Goal: Communication & Community: Share content

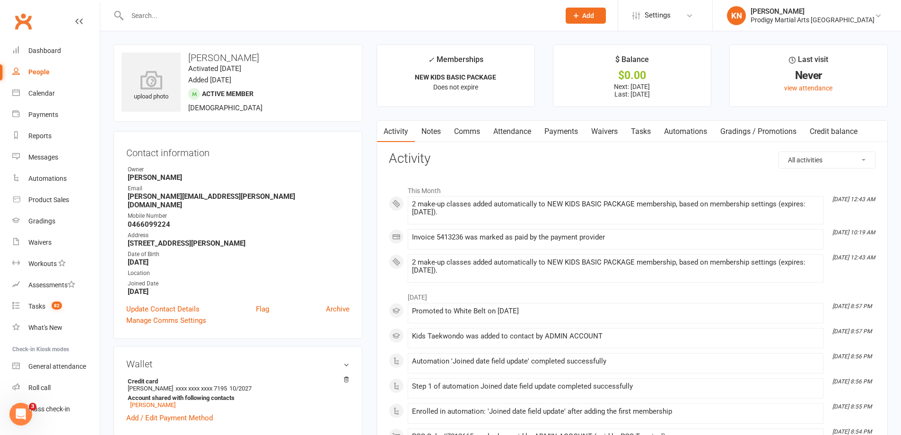
click at [849, 12] on div "Kiara Naik" at bounding box center [812, 11] width 124 height 9
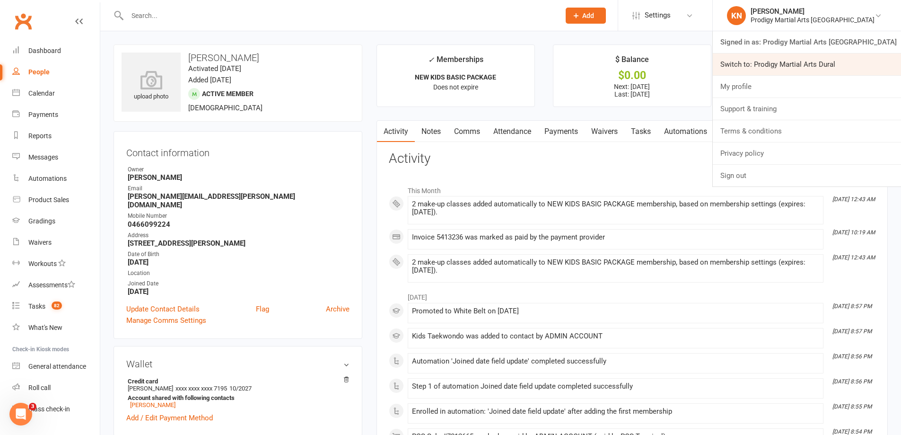
click at [845, 61] on link "Switch to: Prodigy Martial Arts Dural" at bounding box center [807, 64] width 188 height 22
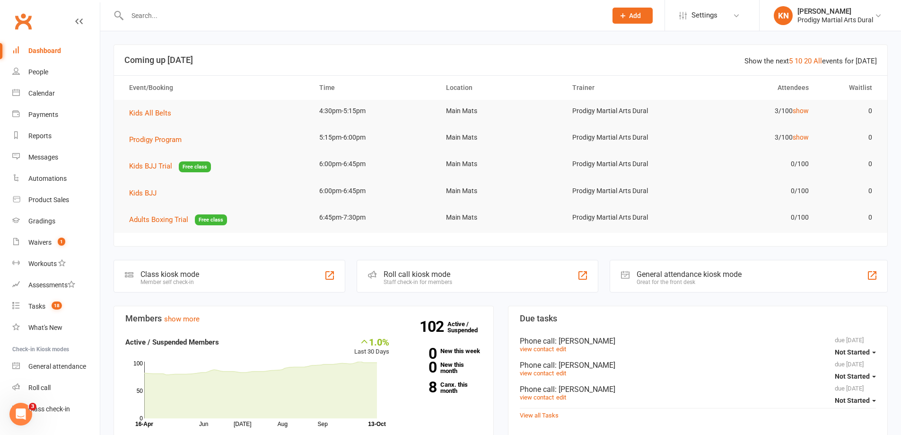
click at [306, 18] on input "text" at bounding box center [362, 15] width 476 height 13
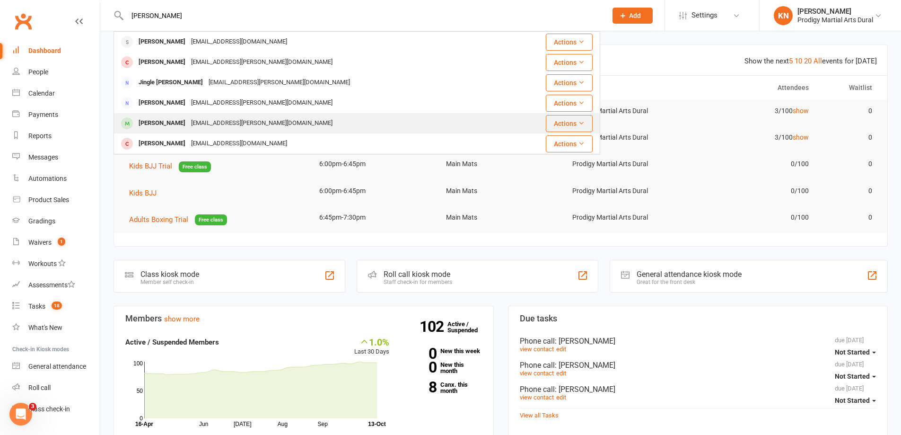
type input "leona"
click at [188, 119] on div "Anneliese Leonardo" at bounding box center [162, 123] width 52 height 14
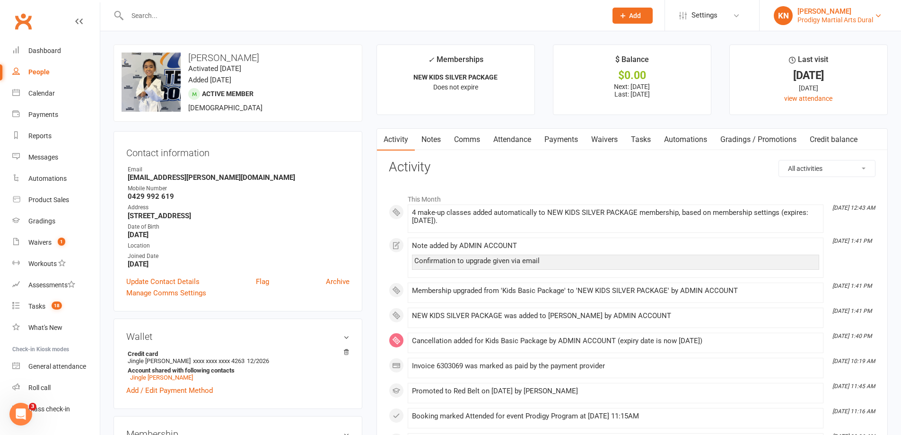
click at [842, 18] on div "Prodigy Martial Arts Dural" at bounding box center [835, 20] width 76 height 9
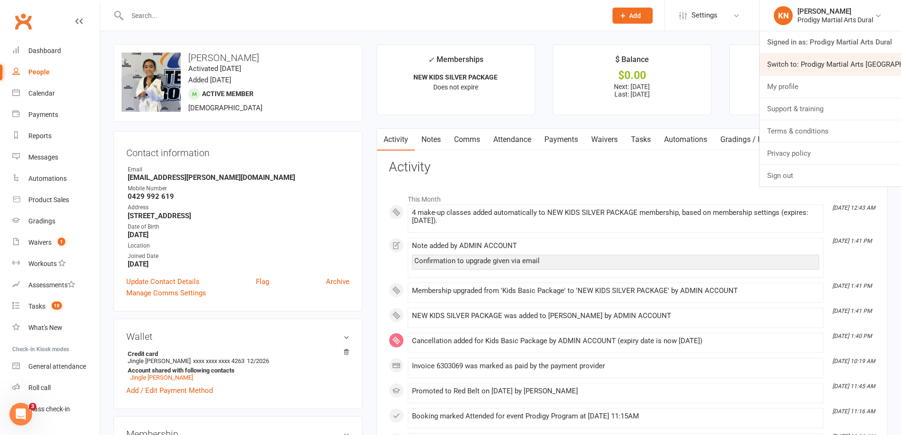
click at [843, 56] on link "Switch to: Prodigy Martial Arts Seven Hills" at bounding box center [829, 64] width 141 height 22
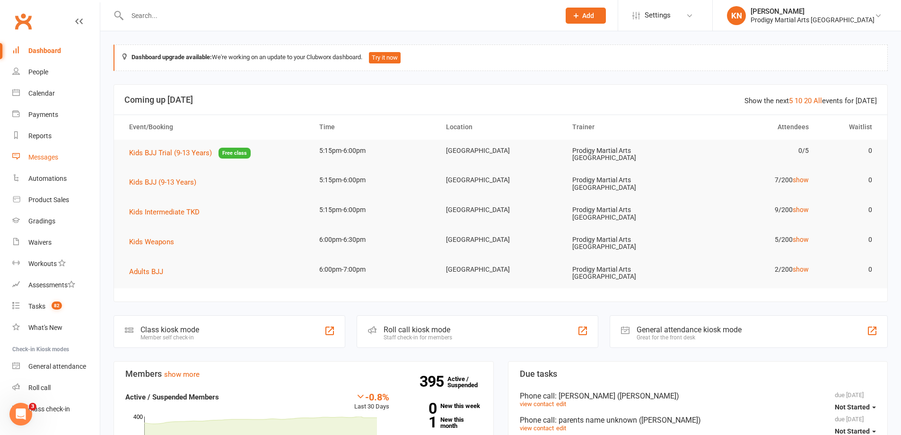
click at [66, 164] on link "Messages" at bounding box center [55, 157] width 87 height 21
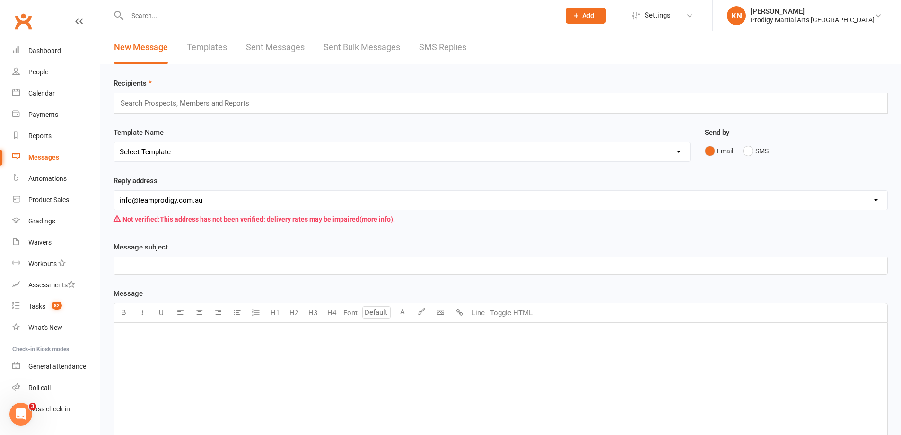
click at [207, 340] on div "﻿" at bounding box center [500, 393] width 773 height 142
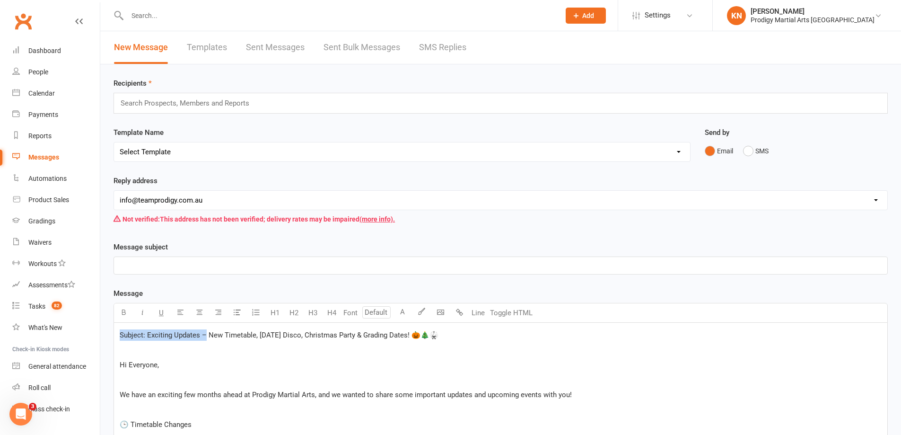
drag, startPoint x: 206, startPoint y: 336, endPoint x: 102, endPoint y: 327, distance: 104.4
drag, startPoint x: 388, startPoint y: 330, endPoint x: 94, endPoint y: 302, distance: 295.4
copy span "New Timetable, Halloween Disco, Christmas Party & Grading Dates! 🎃🎄🥋"
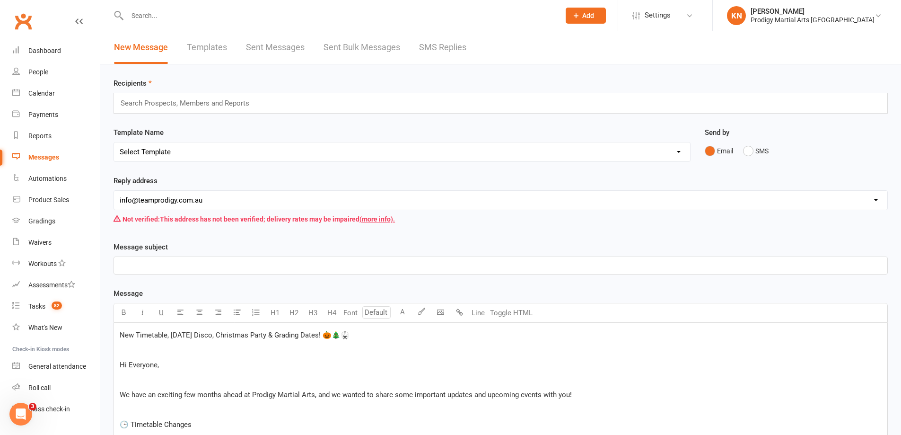
click at [178, 150] on select "Select Template [Email] Existing Member Transfer to Clubworx [Email] Active Kid…" at bounding box center [402, 151] width 576 height 19
click at [163, 258] on div "﻿" at bounding box center [500, 265] width 773 height 17
drag, startPoint x: 382, startPoint y: 341, endPoint x: 35, endPoint y: 342, distance: 346.6
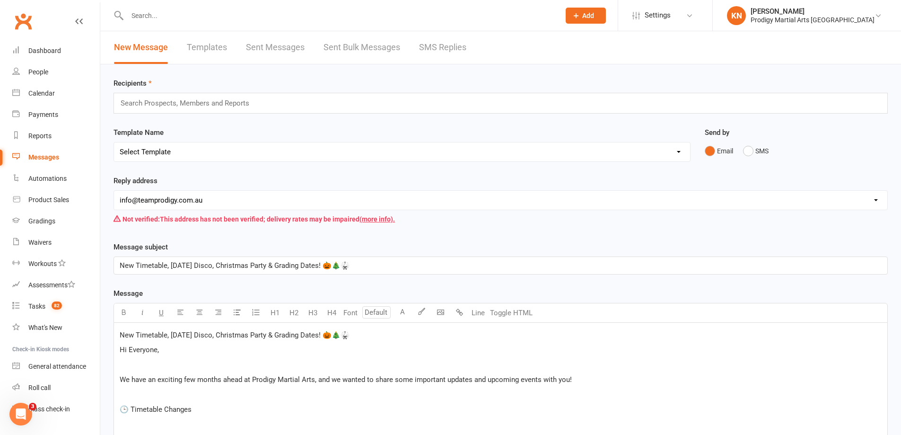
drag, startPoint x: 374, startPoint y: 336, endPoint x: 111, endPoint y: 334, distance: 262.9
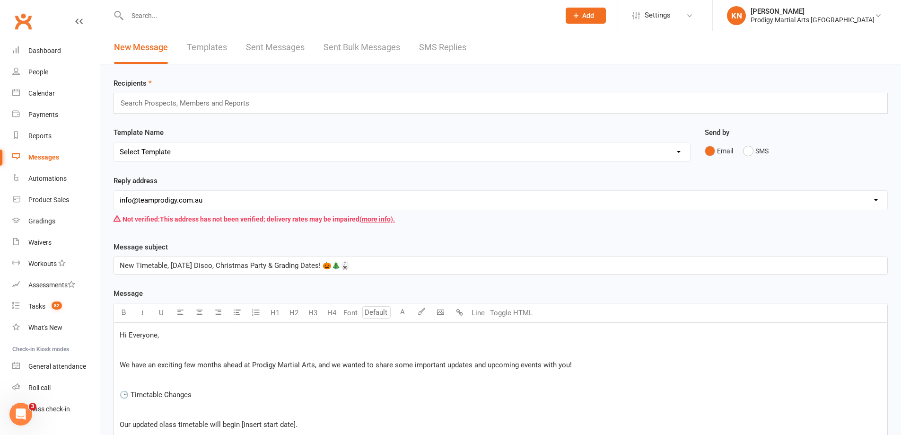
click at [148, 338] on span "Hi Everyone," at bounding box center [139, 334] width 39 height 9
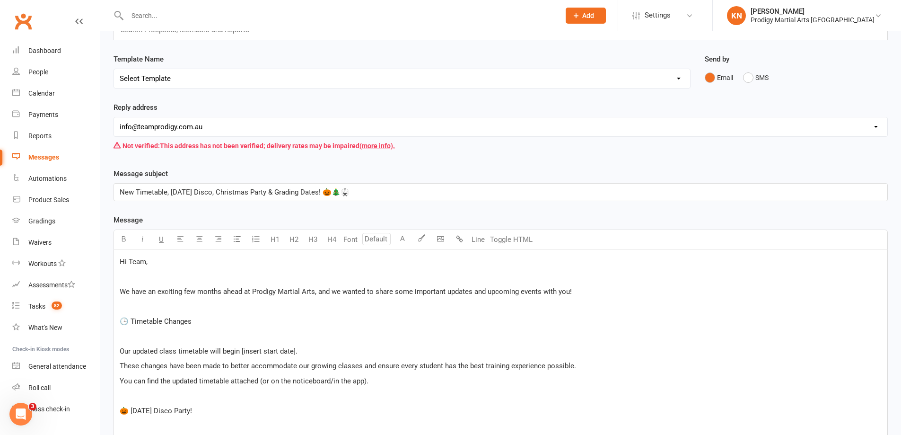
scroll to position [95, 0]
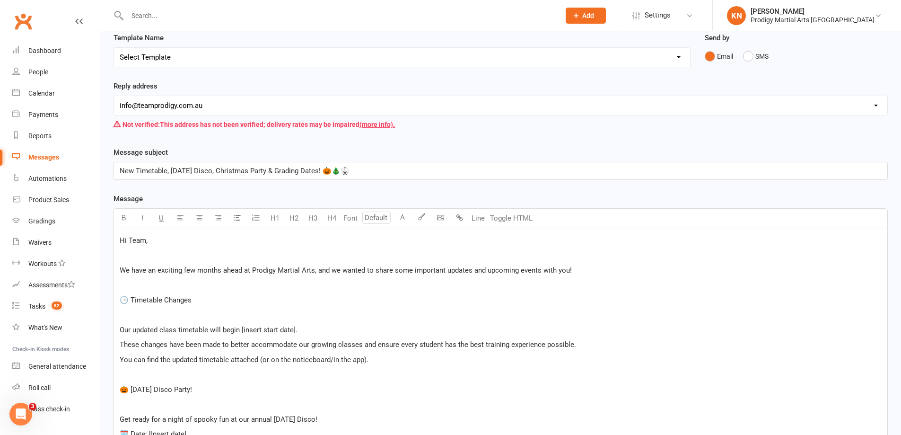
click at [123, 269] on span "We have an exciting few months ahead at Prodigy Martial Arts, and we wanted to …" at bounding box center [346, 270] width 452 height 9
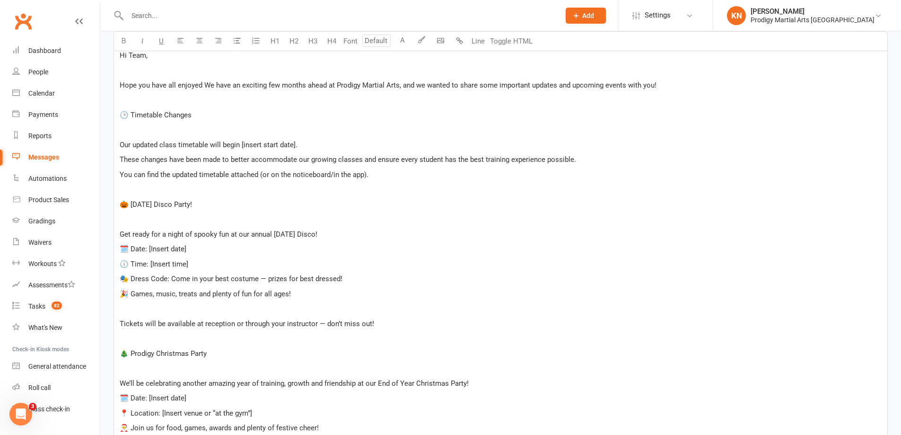
scroll to position [284, 0]
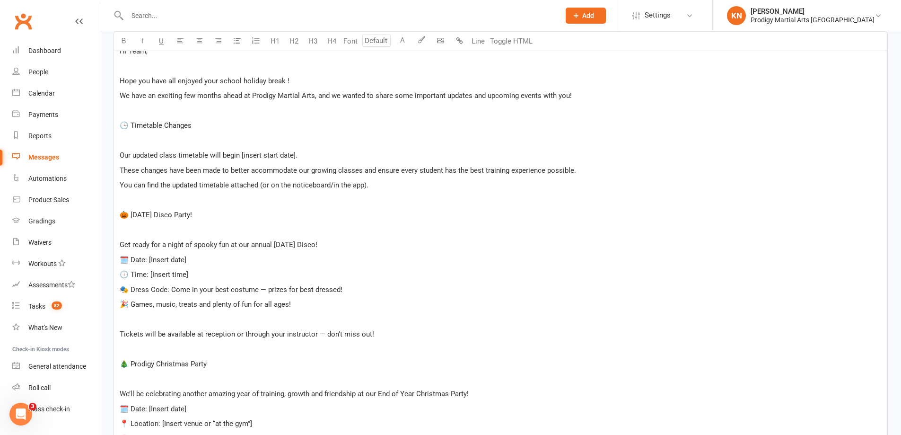
click at [244, 97] on span "We have an exciting few months ahead at Prodigy Martial Arts, and we wanted to …" at bounding box center [346, 95] width 452 height 9
click at [131, 125] on span "🕒 Timetable Changes" at bounding box center [156, 125] width 72 height 9
click at [183, 124] on p "Timetable Changes" at bounding box center [501, 125] width 762 height 11
click at [121, 154] on span "Our updated class timetable will begin [insert start date]." at bounding box center [209, 155] width 178 height 9
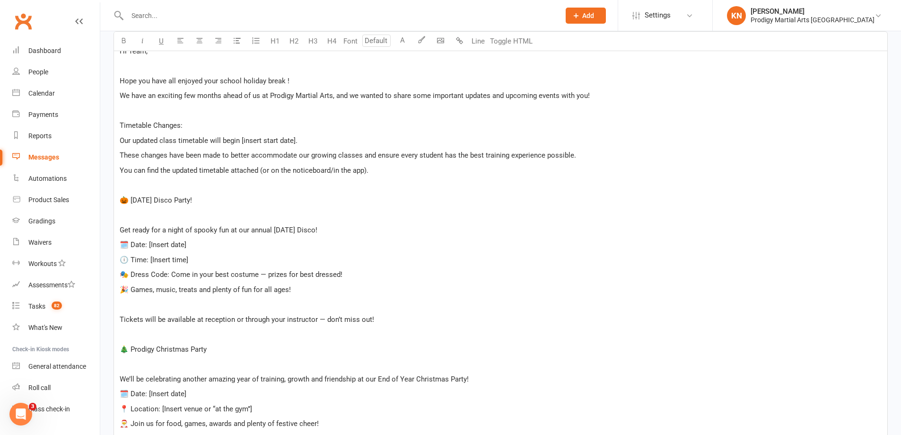
click at [294, 140] on span "Our updated class timetable will begin [insert start date]." at bounding box center [209, 140] width 178 height 9
drag, startPoint x: 189, startPoint y: 125, endPoint x: 116, endPoint y: 126, distance: 72.8
click at [116, 126] on div "Hi Team, ﻿ Hope you have all enjoyed your school holiday break ! We have an exc…" at bounding box center [500, 401] width 773 height 724
click at [118, 157] on div "Hi Team, ﻿ Hope you have all enjoyed your school holiday break ! We have an exc…" at bounding box center [500, 401] width 773 height 724
drag, startPoint x: 241, startPoint y: 139, endPoint x: 272, endPoint y: 132, distance: 32.3
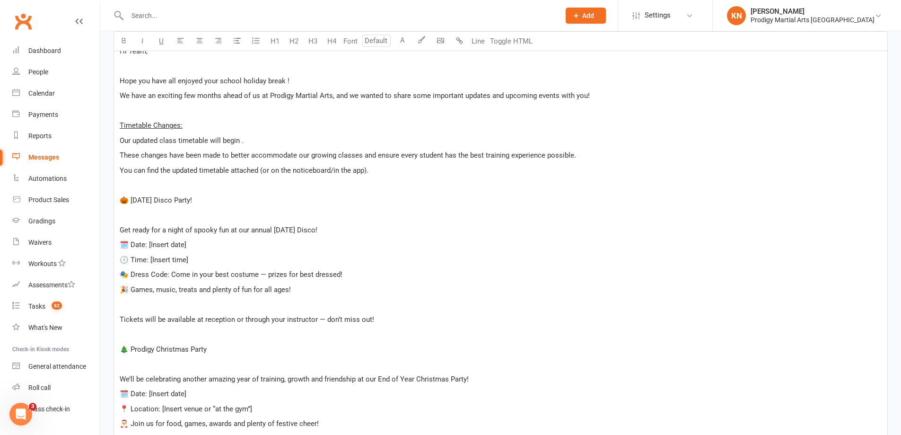
click at [243, 137] on span "Our updated class timetable will begin ." at bounding box center [182, 140] width 124 height 9
click at [259, 142] on p "Our updated class timetable will begin ." at bounding box center [501, 140] width 762 height 11
click at [255, 141] on p "Our updated class timetable will begin ." at bounding box center [501, 140] width 762 height 11
click at [254, 140] on p "Our updated class timetable will begin" at bounding box center [501, 140] width 762 height 11
click at [117, 156] on div "Hi Team, ﻿ Hope you have all enjoyed your school holiday break ! We have an exc…" at bounding box center [500, 401] width 773 height 724
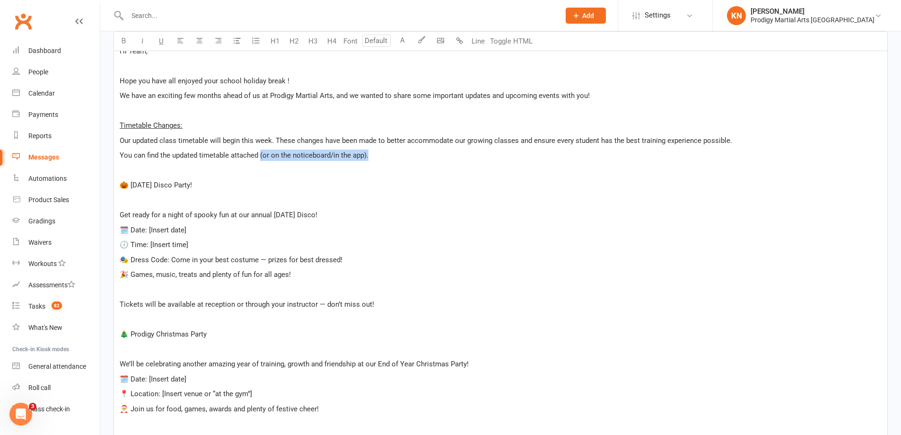
drag, startPoint x: 378, startPoint y: 155, endPoint x: 260, endPoint y: 157, distance: 118.2
click at [260, 157] on p "You can find the updated timetable attached (or on the noticeboard/in the app)." at bounding box center [501, 154] width 762 height 11
click at [121, 155] on span "You can find the updated timetable attached." at bounding box center [190, 155] width 140 height 9
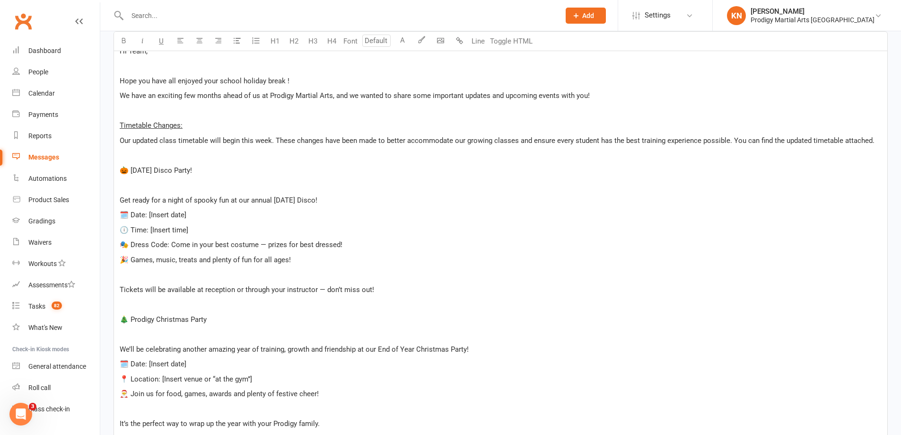
click at [878, 139] on p "Our updated class timetable will begin this week. These changes have been made …" at bounding box center [501, 140] width 762 height 11
drag, startPoint x: 729, startPoint y: 138, endPoint x: 748, endPoint y: 131, distance: 19.8
click at [730, 138] on span "Our updated class timetable will begin this week. These changes have been made …" at bounding box center [496, 140] width 753 height 9
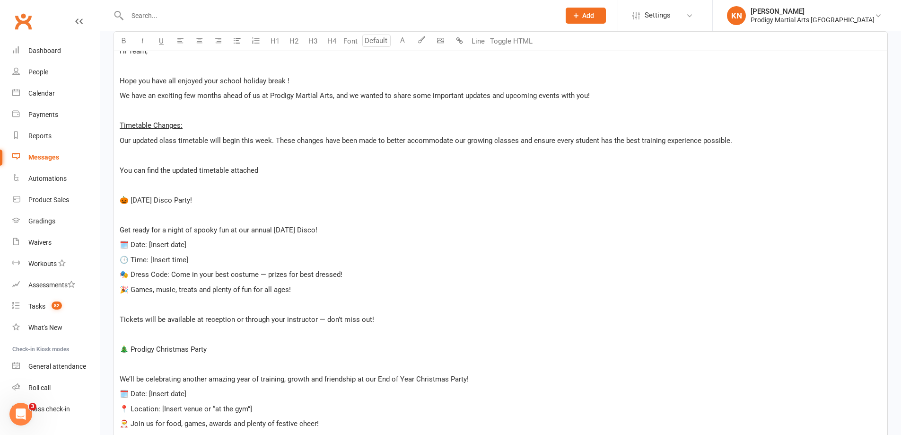
click at [767, 138] on p "Our updated class timetable will begin this week. These changes have been made …" at bounding box center [501, 140] width 762 height 11
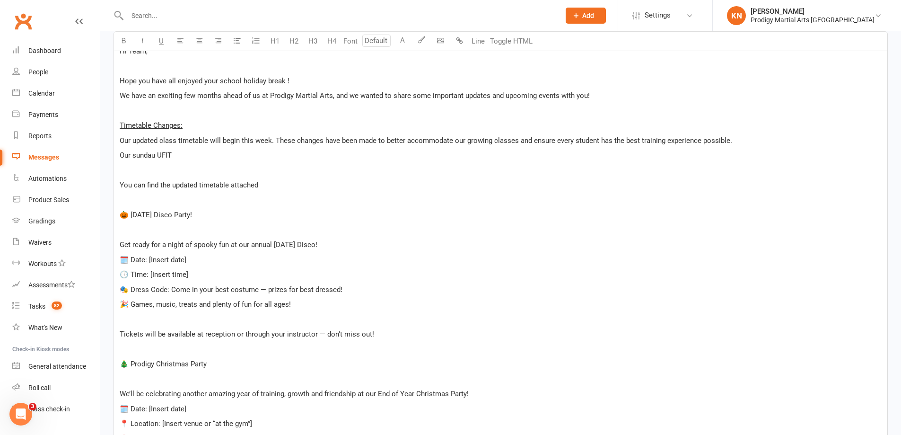
click at [155, 155] on span "Our sundau UFIT" at bounding box center [146, 155] width 52 height 9
click at [178, 151] on p "Our sunday UFIT" at bounding box center [501, 154] width 762 height 11
click at [277, 151] on p "Our sunday UFIT class will now start at" at bounding box center [501, 154] width 762 height 11
click at [121, 154] on span "Our sunday UFIT class will now start at 10:15am a" at bounding box center [198, 155] width 156 height 9
click at [139, 156] on span "- Our sunday UFIT class will now start at 10:15am a" at bounding box center [200, 155] width 160 height 9
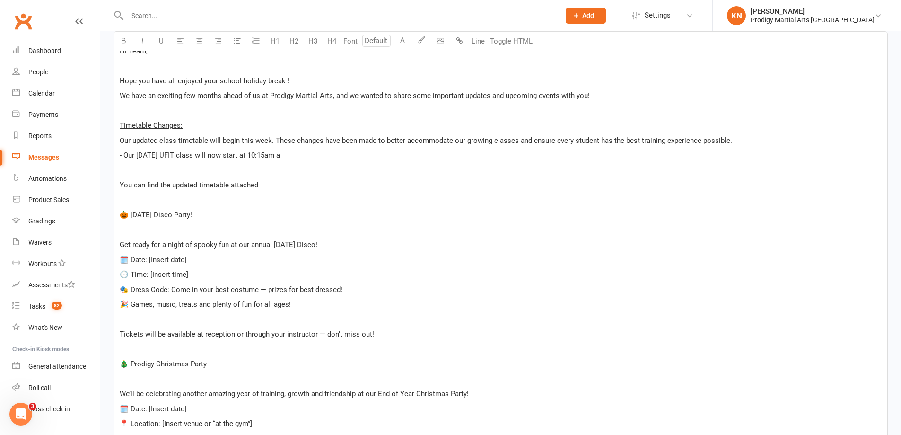
click at [285, 154] on p "- Our Sunday UFIT class will now start at 10:15am a" at bounding box center [501, 154] width 762 height 11
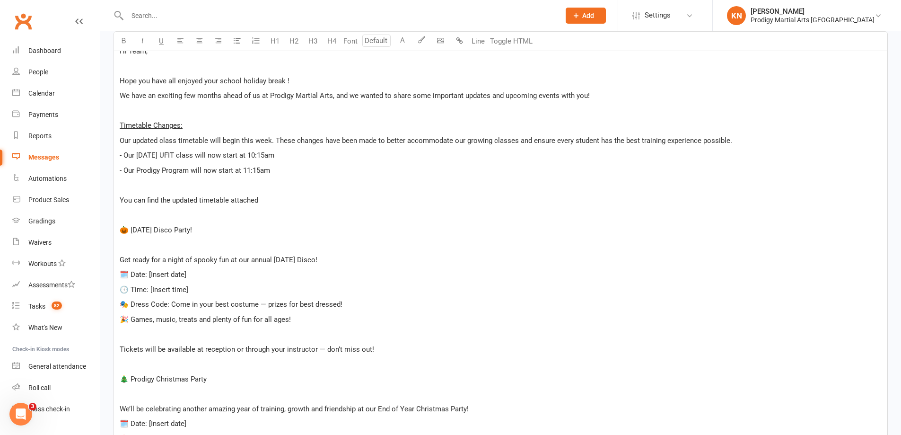
click at [129, 168] on span "- Our Prodigy Program will now start at 11:15am" at bounding box center [195, 170] width 150 height 9
drag, startPoint x: 261, startPoint y: 170, endPoint x: 231, endPoint y: 171, distance: 30.3
click at [231, 171] on p "- Prodigy Program will now start at 11:15am" at bounding box center [501, 170] width 762 height 11
drag, startPoint x: 276, startPoint y: 152, endPoint x: 247, endPoint y: 156, distance: 29.1
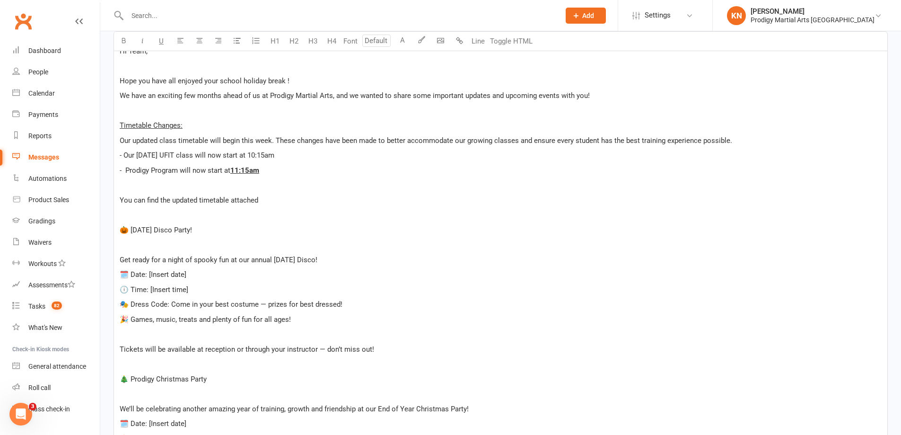
click at [247, 156] on p "- Our Sunday UFIT class will now start at 10:15am" at bounding box center [501, 154] width 762 height 11
click at [305, 194] on p "You can find the updated timetable attached" at bounding box center [501, 199] width 762 height 11
click at [120, 198] on span "You can find the updated timetable attached" at bounding box center [189, 200] width 139 height 9
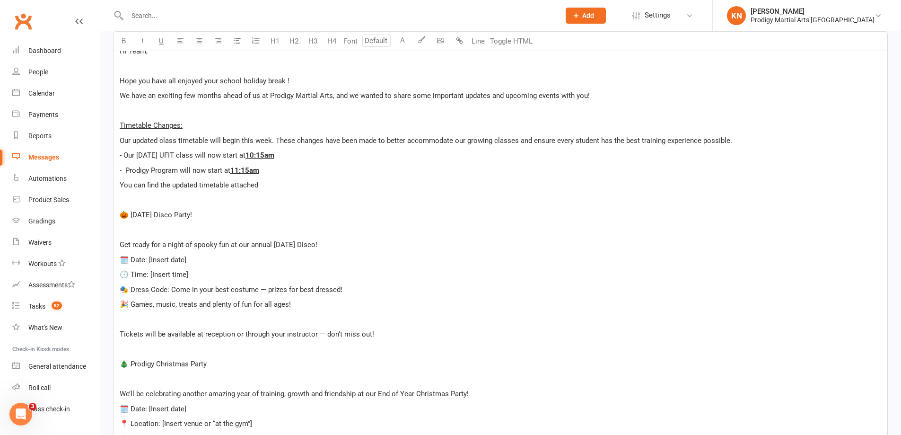
click at [268, 184] on p "You can find the updated timetable attached" at bounding box center [501, 184] width 762 height 11
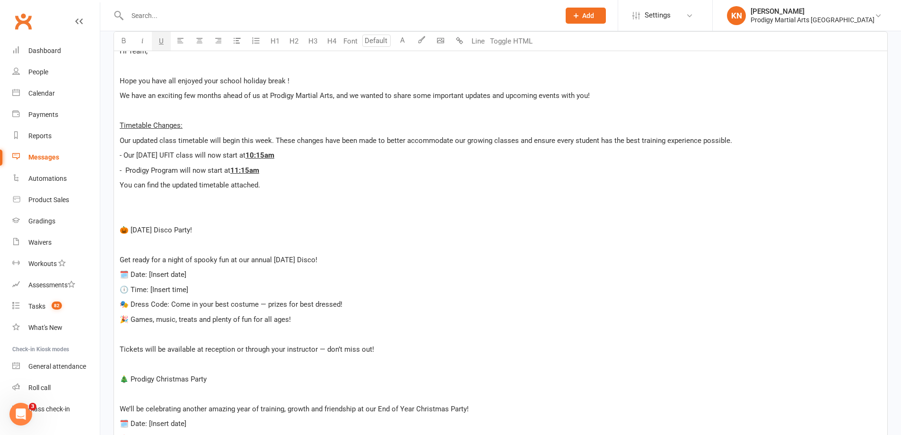
drag, startPoint x: 186, startPoint y: 121, endPoint x: 120, endPoint y: 121, distance: 66.7
click at [120, 121] on p "Timetable Changes:" at bounding box center [501, 125] width 762 height 11
click at [154, 249] on p "﻿" at bounding box center [501, 244] width 762 height 11
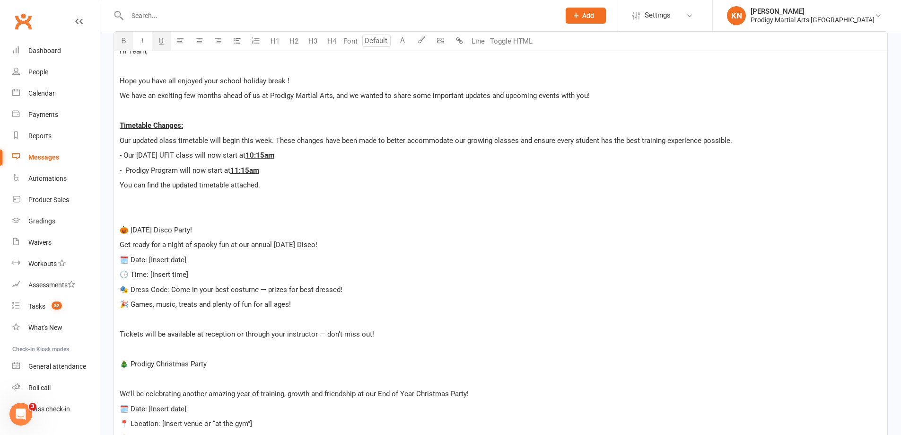
drag, startPoint x: 191, startPoint y: 127, endPoint x: 121, endPoint y: 129, distance: 70.5
click at [121, 129] on p "Timetable Changes:" at bounding box center [501, 125] width 762 height 11
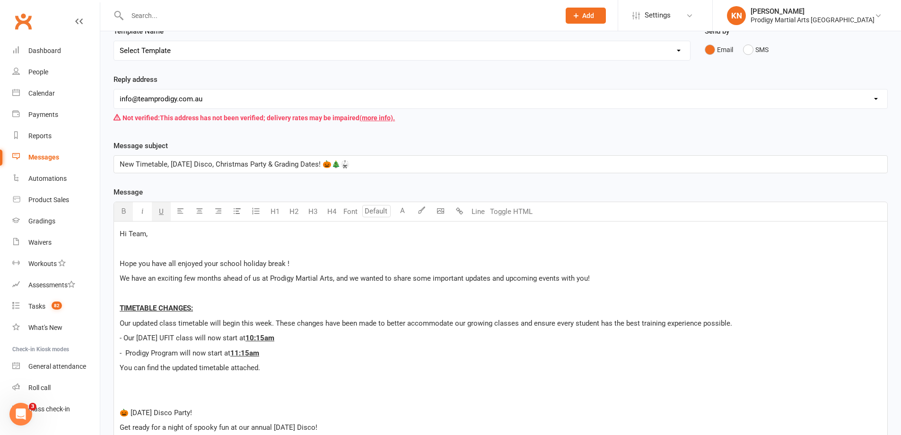
scroll to position [95, 0]
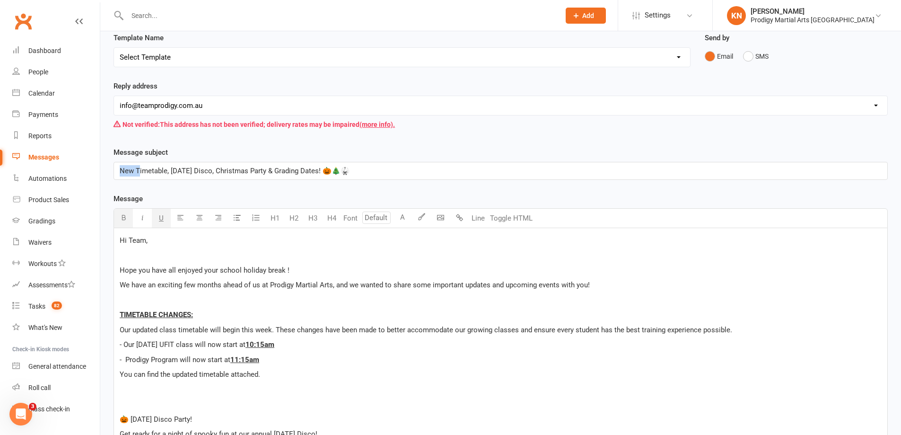
drag, startPoint x: 137, startPoint y: 171, endPoint x: 107, endPoint y: 171, distance: 29.3
click at [152, 171] on span "Timetable, Halloween Disco, Christmas Party & Grading Dates! 🎃🎄🥋" at bounding box center [227, 170] width 214 height 9
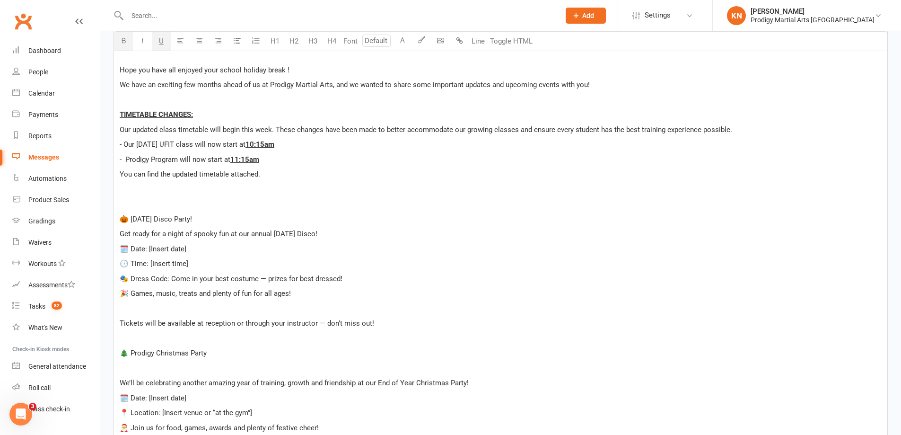
scroll to position [331, 0]
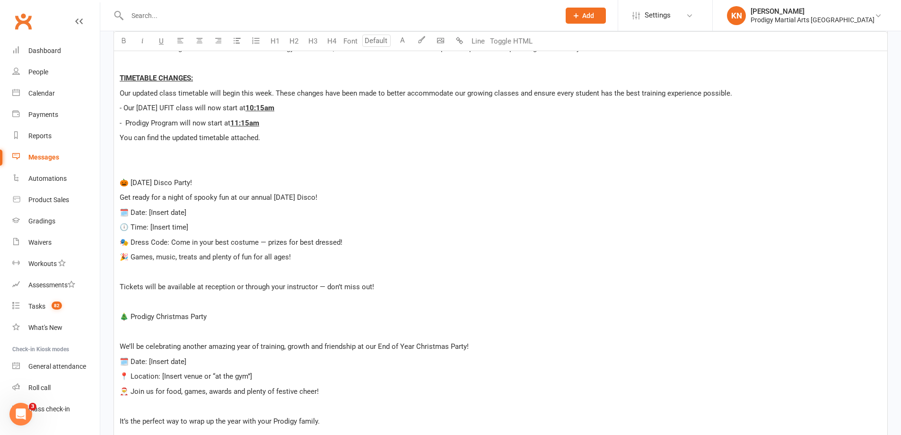
drag, startPoint x: 212, startPoint y: 177, endPoint x: 129, endPoint y: 178, distance: 83.2
click at [129, 178] on p "🎃 Halloween Disco Party!" at bounding box center [501, 182] width 762 height 11
click at [188, 213] on p "🗓️ Date: [Insert date]" at bounding box center [501, 212] width 762 height 11
drag, startPoint x: 192, startPoint y: 229, endPoint x: 200, endPoint y: 222, distance: 10.7
click at [193, 229] on p "🕕 Time: [Insert time]" at bounding box center [501, 226] width 762 height 11
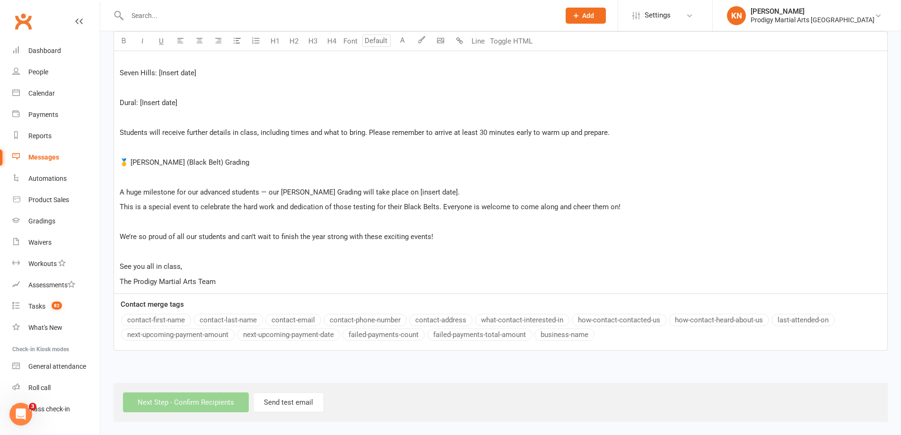
scroll to position [769, 0]
click at [229, 282] on p "The Prodigy Martial Arts Team" at bounding box center [501, 280] width 762 height 11
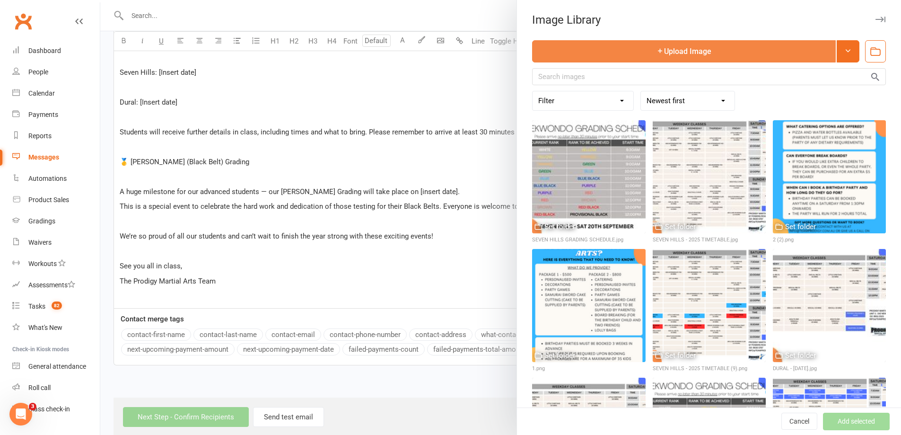
click at [686, 52] on button "Upload Image" at bounding box center [684, 51] width 304 height 22
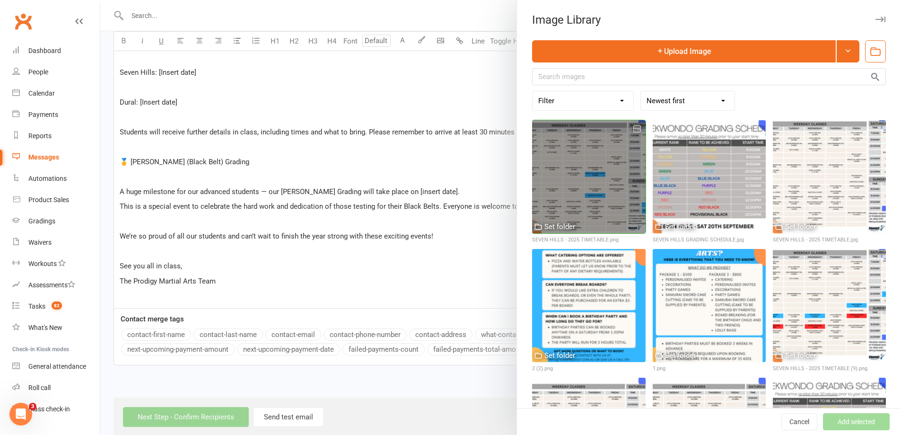
click at [576, 182] on div at bounding box center [588, 176] width 113 height 113
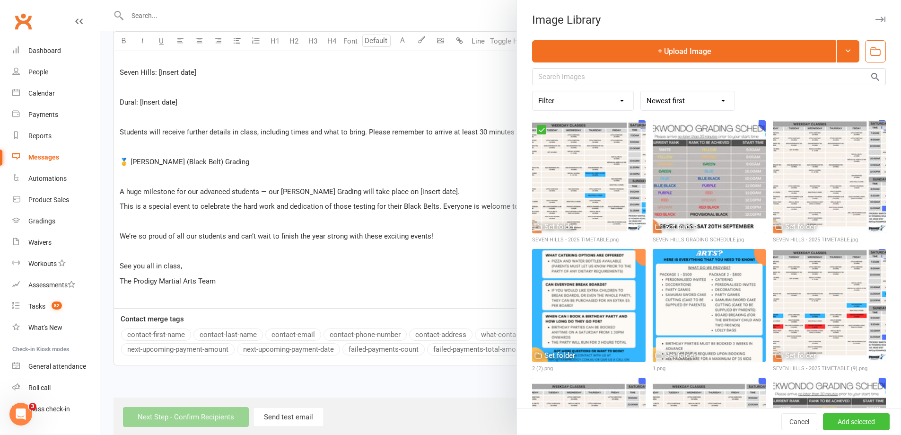
click at [852, 421] on button "Add selected" at bounding box center [856, 421] width 67 height 17
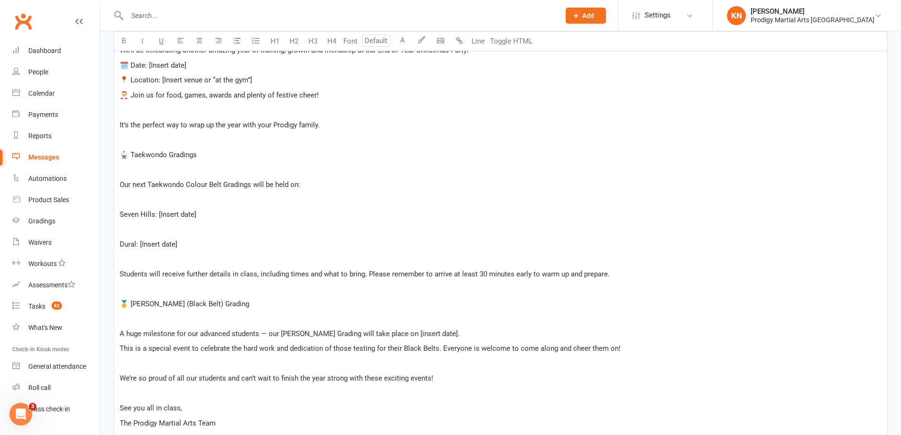
scroll to position [296, 0]
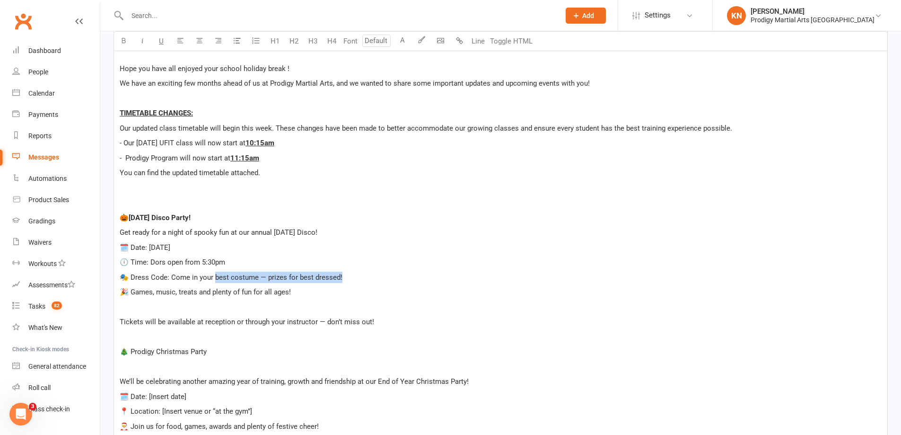
drag, startPoint x: 350, startPoint y: 277, endPoint x: 232, endPoint y: 268, distance: 118.5
click at [214, 274] on p "🎭 Dress Code: Come in your best costume — prizes for best dressed!" at bounding box center [501, 276] width 762 height 11
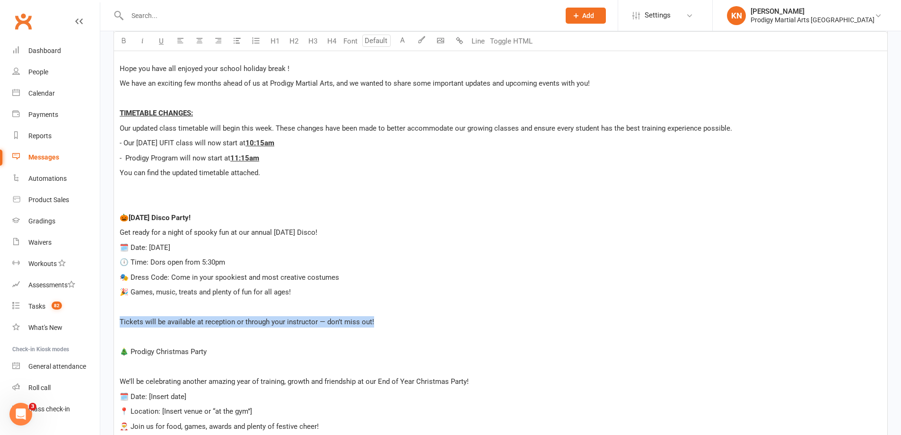
drag, startPoint x: 374, startPoint y: 320, endPoint x: 121, endPoint y: 323, distance: 253.0
click at [121, 323] on p "Tickets will be available at reception or through your instructor — don’t miss …" at bounding box center [501, 321] width 762 height 11
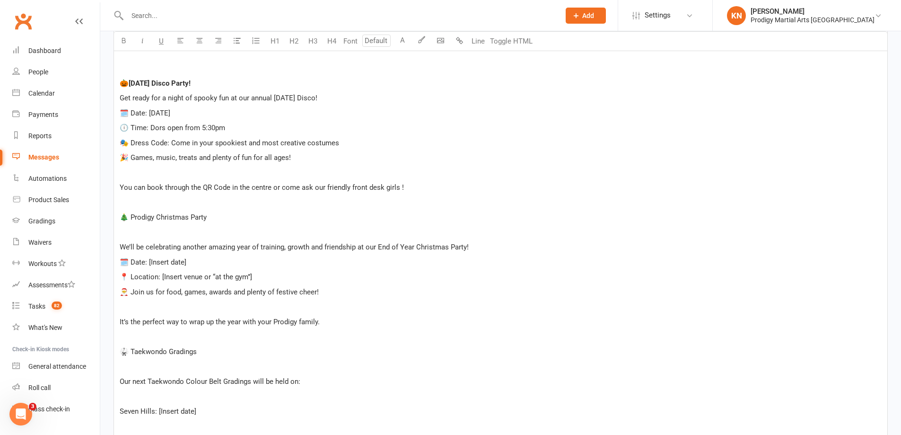
scroll to position [438, 0]
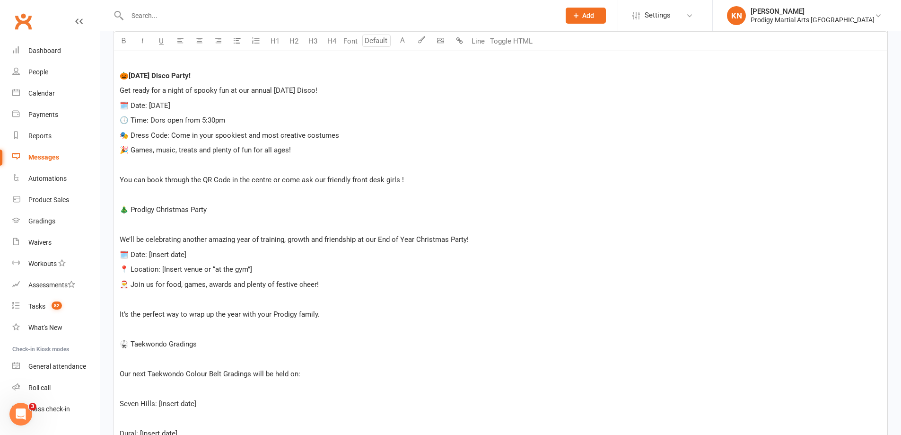
click at [178, 198] on p "﻿" at bounding box center [501, 194] width 762 height 11
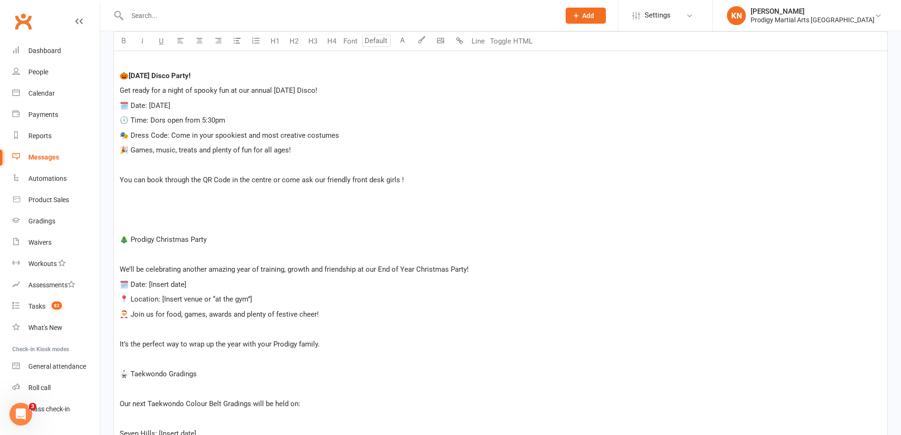
click at [177, 259] on p "﻿" at bounding box center [501, 254] width 762 height 11
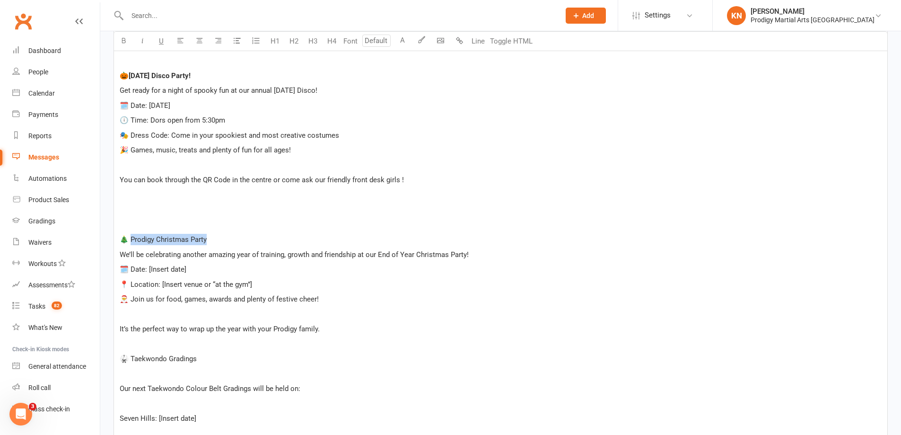
drag, startPoint x: 211, startPoint y: 238, endPoint x: 131, endPoint y: 240, distance: 79.9
click at [131, 240] on p "🎄 Prodigy Christmas Party" at bounding box center [501, 239] width 762 height 11
click at [288, 257] on p "We’ll be celebrating another amazing year of training, growth and friendship at…" at bounding box center [501, 254] width 762 height 11
drag, startPoint x: 193, startPoint y: 270, endPoint x: 148, endPoint y: 272, distance: 45.4
click at [148, 272] on p "🗓️ Date: [Insert date]" at bounding box center [501, 268] width 762 height 11
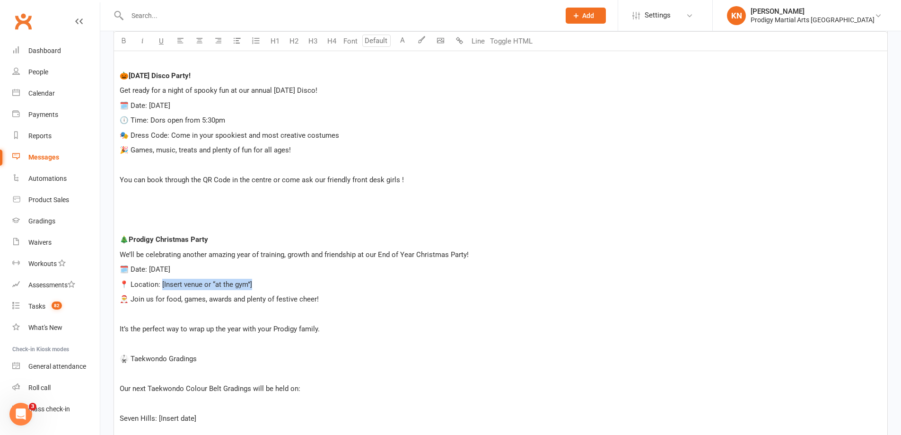
drag, startPoint x: 255, startPoint y: 282, endPoint x: 158, endPoint y: 283, distance: 97.4
click at [158, 283] on p "📍 Location: [Insert venue or “at the gym”]" at bounding box center [501, 283] width 762 height 11
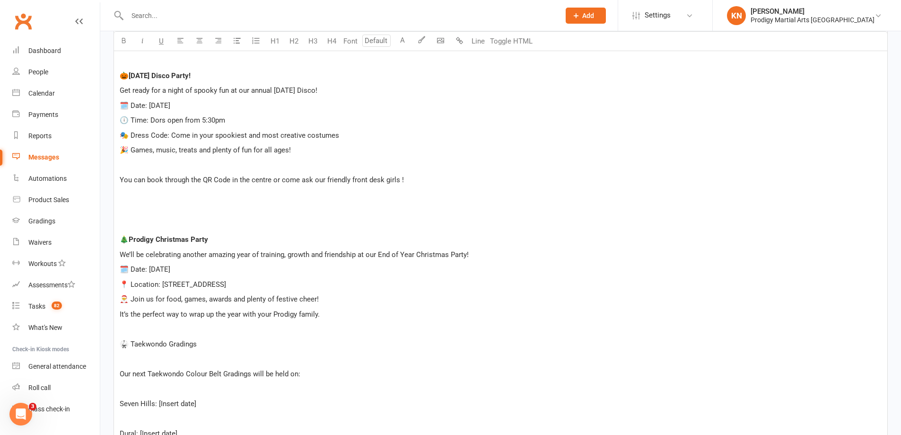
click at [326, 312] on p "It’s the perfect way to wrap up the year with your Prodigy family." at bounding box center [501, 313] width 762 height 11
click at [337, 293] on p "🎅 Join us for food, games, awards and plenty of festive cheer!" at bounding box center [501, 298] width 762 height 11
click at [122, 312] on span "It’s the perfect way to wrap up the year with your Prodigy family!" at bounding box center [220, 314] width 200 height 9
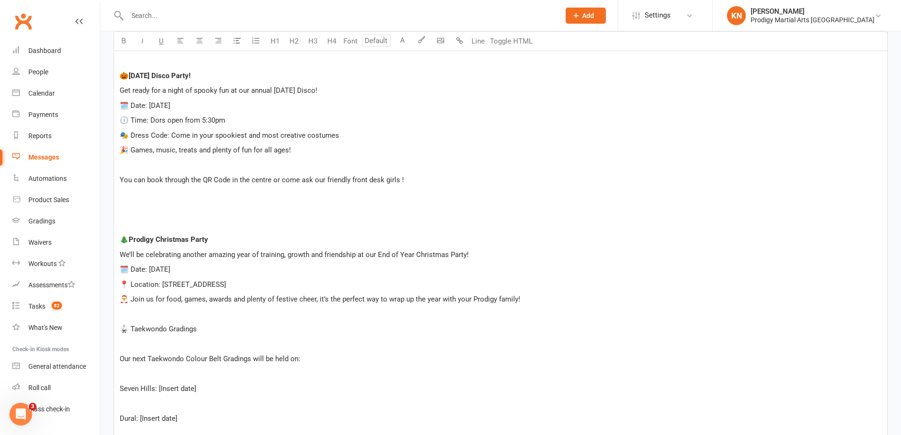
click at [199, 329] on p "🥋 Taekwondo Gradings" at bounding box center [501, 328] width 762 height 11
drag, startPoint x: 203, startPoint y: 330, endPoint x: 132, endPoint y: 335, distance: 71.0
click at [130, 331] on span "🥋 Taekwondo Grading" at bounding box center [156, 328] width 73 height 9
drag, startPoint x: 200, startPoint y: 331, endPoint x: 130, endPoint y: 330, distance: 69.5
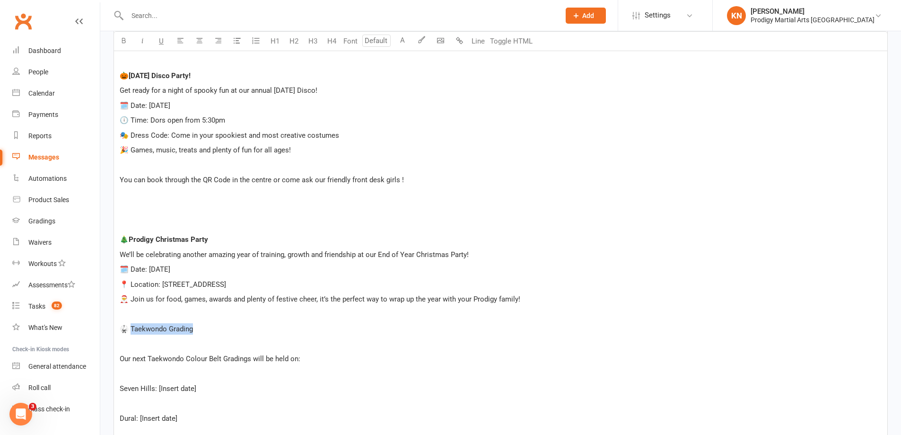
click at [130, 330] on p "🥋 Taekwondo Grading" at bounding box center [501, 328] width 762 height 11
click at [122, 358] on span "Our next Taekwondo Colour Belt Gradings will be held on:" at bounding box center [210, 358] width 181 height 9
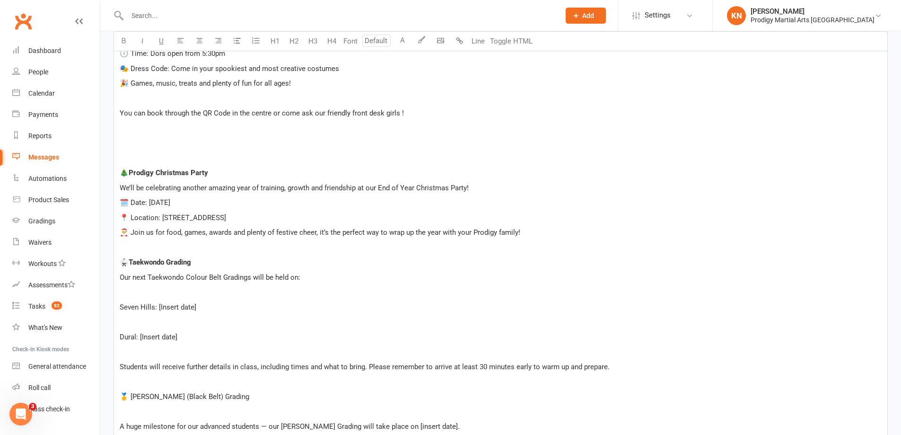
scroll to position [532, 0]
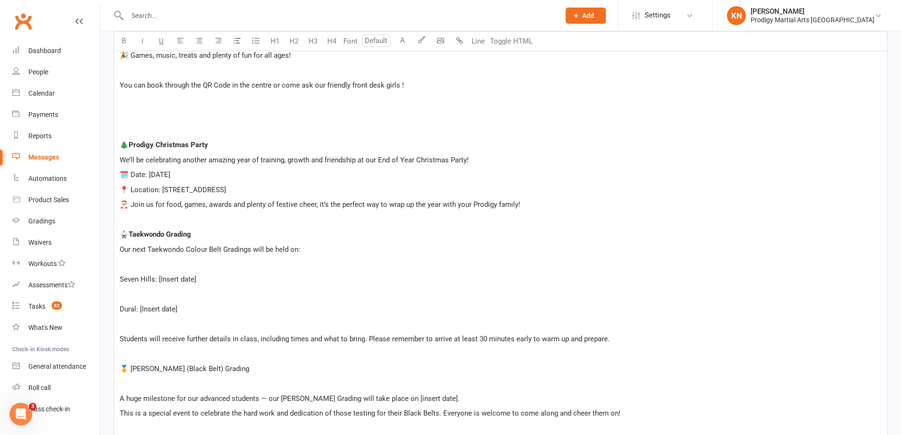
click at [196, 247] on span "Our next Taekwondo Colour Belt Gradings will be held on:" at bounding box center [210, 249] width 181 height 9
click at [217, 249] on span "Our next Taekwondo Colour Belt Gradings will be held on:" at bounding box center [210, 249] width 181 height 9
click at [195, 247] on span "Our next Taekwondo Colour Gradings will be held on:" at bounding box center [203, 249] width 166 height 9
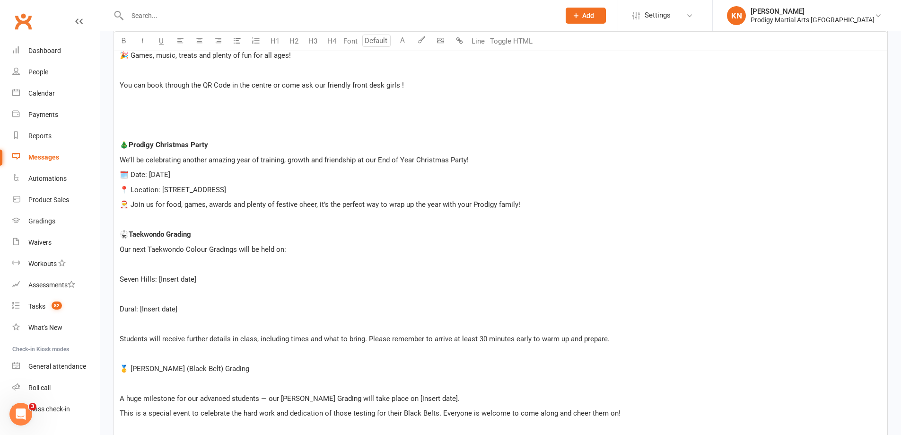
click at [195, 247] on span "Our next Taekwondo Colour Gradings will be held on:" at bounding box center [203, 249] width 166 height 9
click at [197, 252] on span "Our next Taekwondo Clour Gradings will be held on:" at bounding box center [201, 249] width 162 height 9
click at [214, 252] on span "Our next Taekwondo Gradings will be held on:" at bounding box center [191, 249] width 143 height 9
click at [121, 279] on span "Seven Hills: [Insert date]" at bounding box center [158, 279] width 77 height 9
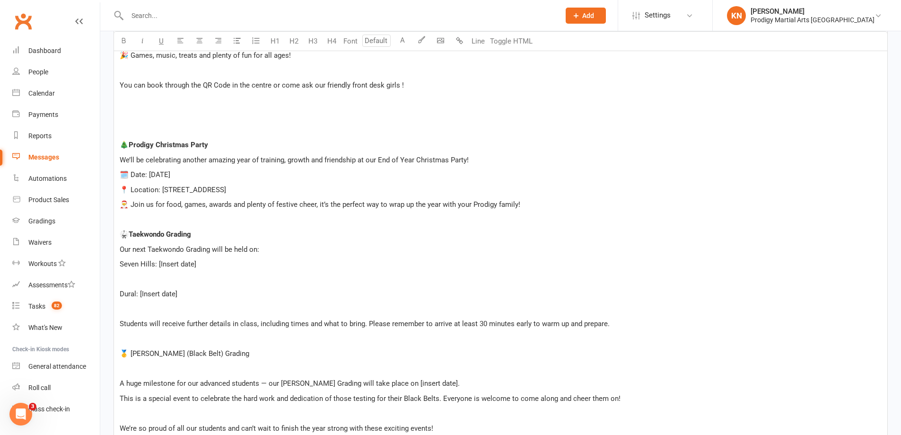
click at [206, 266] on p "Seven Hills: [Insert date]" at bounding box center [501, 263] width 762 height 11
click at [198, 295] on p "Dural: [Insert date]" at bounding box center [501, 293] width 762 height 11
click at [121, 291] on span "Dural: 26th November 2025" at bounding box center [141, 293] width 42 height 9
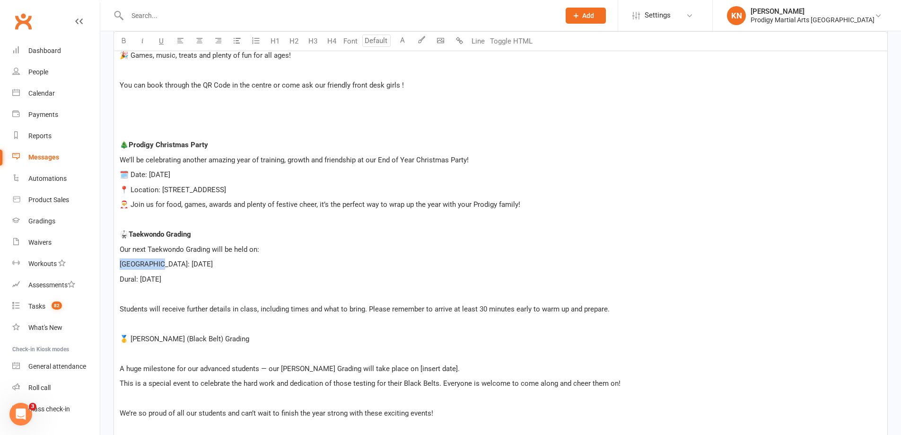
drag, startPoint x: 155, startPoint y: 263, endPoint x: 111, endPoint y: 269, distance: 43.9
click at [111, 269] on div "Message subject Timetable Updates, Halloween Disco, Christmas Party & Grading D…" at bounding box center [500, 406] width 788 height 1394
drag, startPoint x: 136, startPoint y: 278, endPoint x: 115, endPoint y: 281, distance: 21.0
click at [115, 281] on div "Hi Team, ﻿ Hope you have all enjoyed your school holiday break ! We have an exc…" at bounding box center [500, 411] width 773 height 1242
click at [265, 280] on p "Dural : 26th November 2025" at bounding box center [501, 278] width 762 height 11
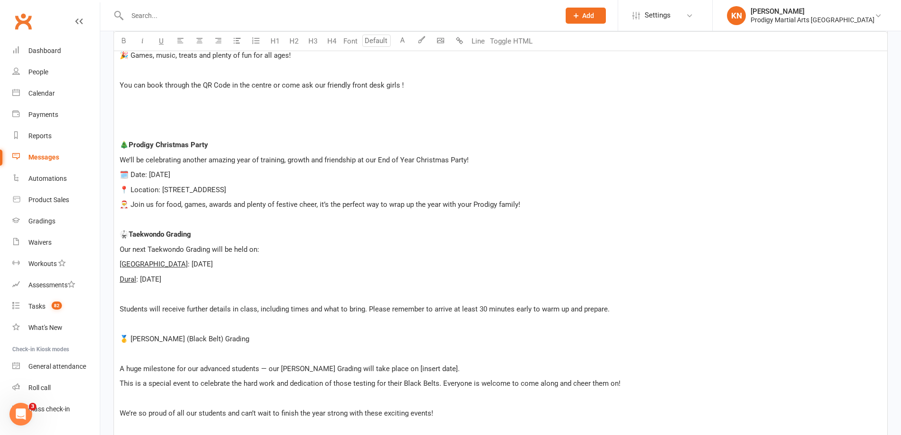
click at [118, 309] on div "Hi Team, ﻿ Hope you have all enjoyed your school holiday break ! We have an exc…" at bounding box center [500, 411] width 773 height 1242
drag, startPoint x: 369, startPoint y: 307, endPoint x: 260, endPoint y: 308, distance: 109.2
click at [260, 308] on span "Students will receive further details in class, including times and what to bri…" at bounding box center [365, 308] width 490 height 9
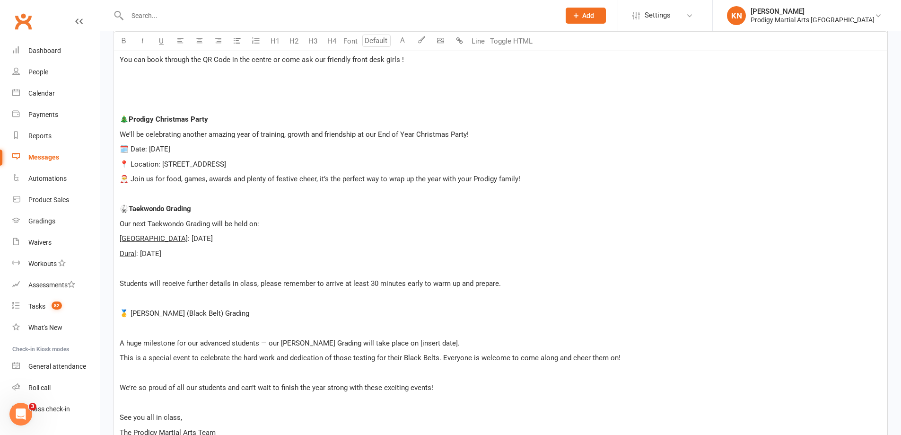
scroll to position [580, 0]
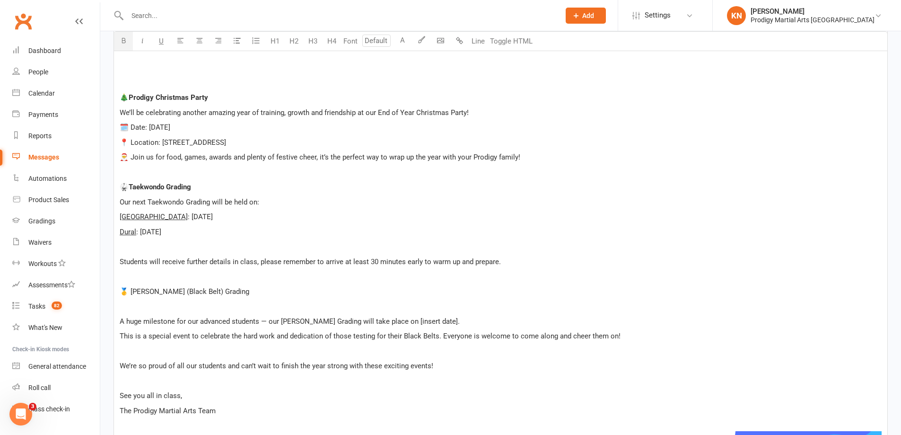
click at [205, 187] on p "🥋 Taekwondo Grading" at bounding box center [501, 186] width 762 height 11
click at [119, 260] on div "Hi Team, ﻿ Hope you have all enjoyed your school holiday break ! We have an exc…" at bounding box center [500, 364] width 773 height 1242
click at [210, 187] on span "Taekwondo Grading + Dan Grading" at bounding box center [191, 187] width 124 height 9
drag, startPoint x: 200, startPoint y: 189, endPoint x: 207, endPoint y: 180, distance: 11.2
click at [200, 188] on span "Taekwondo Grading + Dan Grading" at bounding box center [191, 187] width 124 height 9
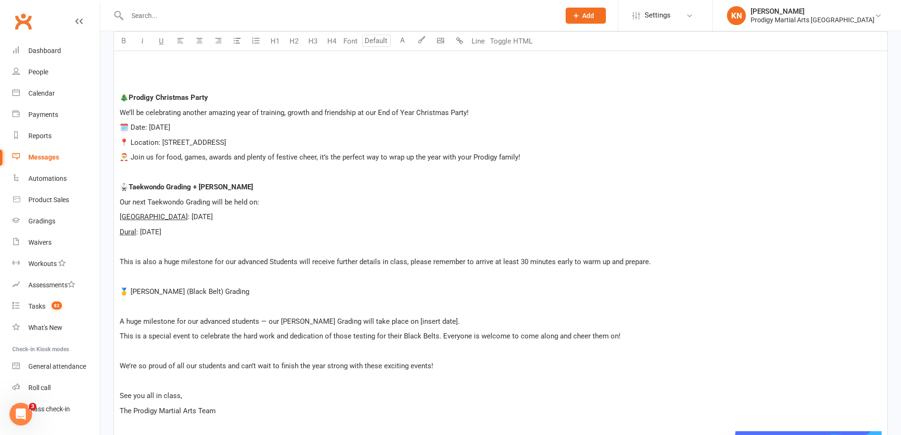
click at [264, 259] on span "This is also a huge milestone for our advanced Students will receive further de…" at bounding box center [385, 261] width 531 height 9
drag, startPoint x: 203, startPoint y: 186, endPoint x: 243, endPoint y: 180, distance: 40.7
click at [204, 186] on span "Taekwondo Grading + Dan Grading" at bounding box center [191, 187] width 124 height 9
click at [334, 261] on span "This is also a huge milestone for our advanced students as we will also have ou…" at bounding box center [475, 261] width 710 height 9
click at [335, 261] on span "This is also a huge milestone for our advanced students as we will also have ou…" at bounding box center [475, 261] width 710 height 9
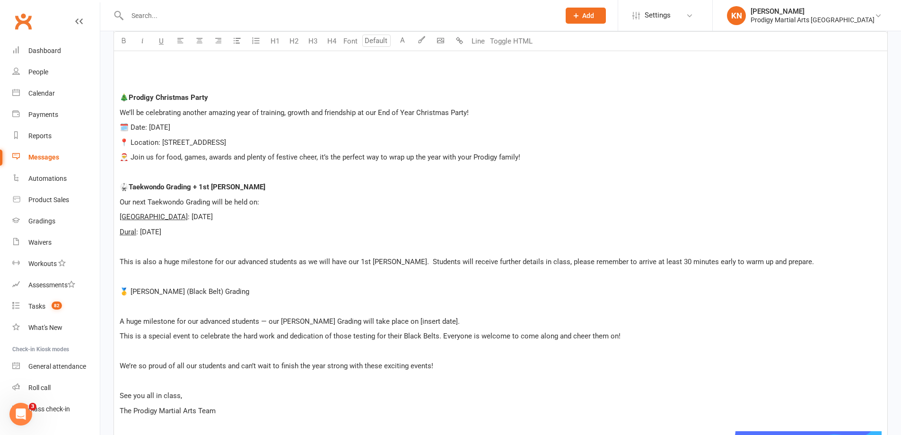
click at [408, 261] on span "This is also a huge milestone for our advanced students as we will have our 1st…" at bounding box center [467, 261] width 694 height 9
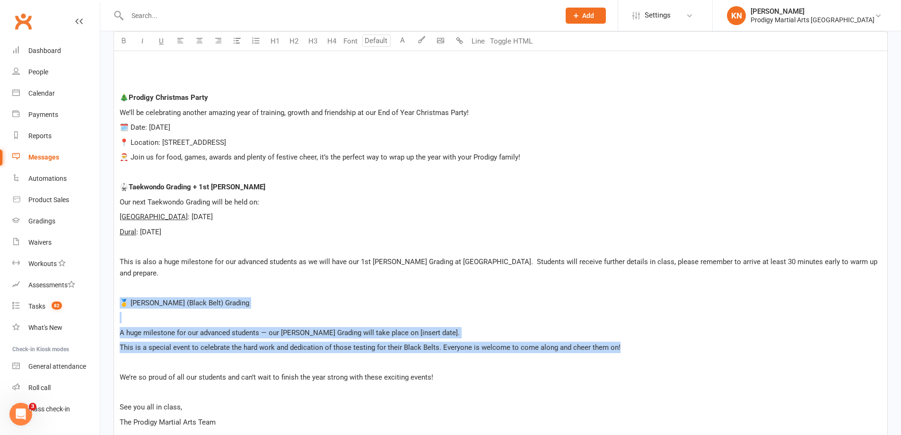
drag, startPoint x: 625, startPoint y: 337, endPoint x: 122, endPoint y: 289, distance: 504.4
click at [122, 289] on div "Hi Team, ﻿ Hope you have all enjoyed your school holiday break ! We have an exc…" at bounding box center [500, 369] width 773 height 1253
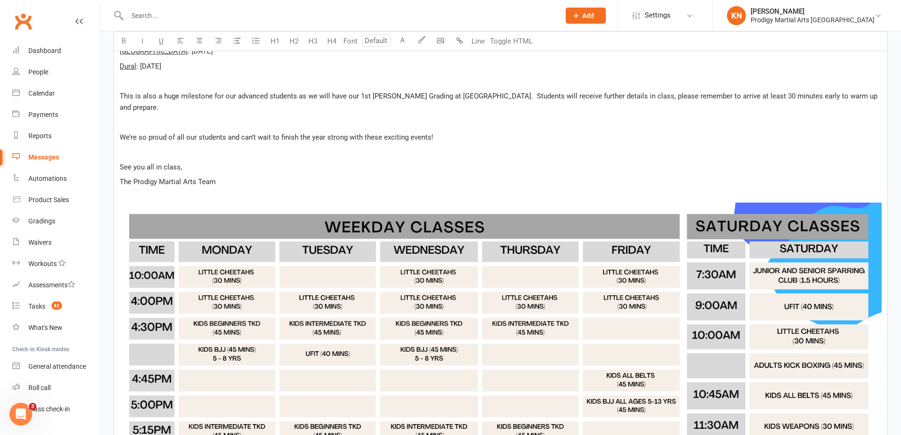
scroll to position [769, 0]
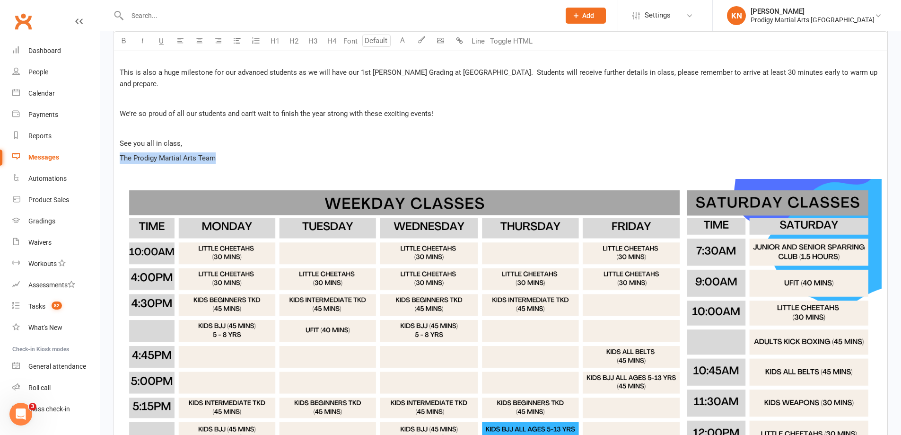
drag, startPoint x: 226, startPoint y: 145, endPoint x: 121, endPoint y: 146, distance: 104.5
click at [121, 152] on p "The Prodigy Martial Arts Team" at bounding box center [501, 157] width 762 height 11
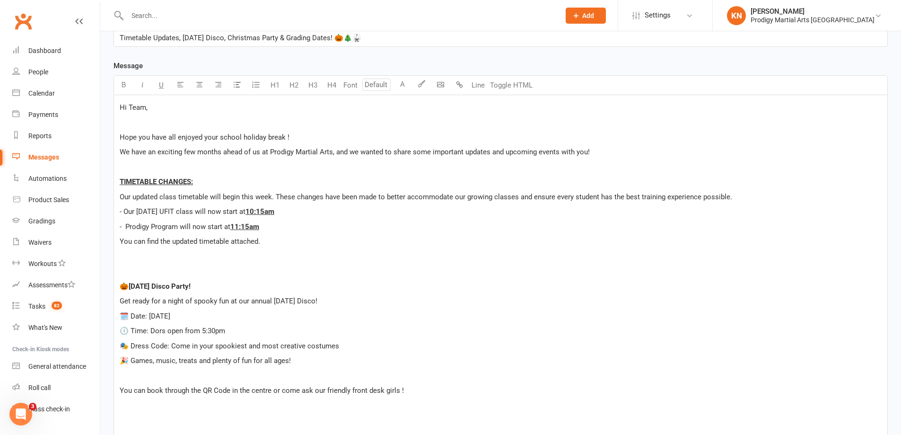
scroll to position [236, 0]
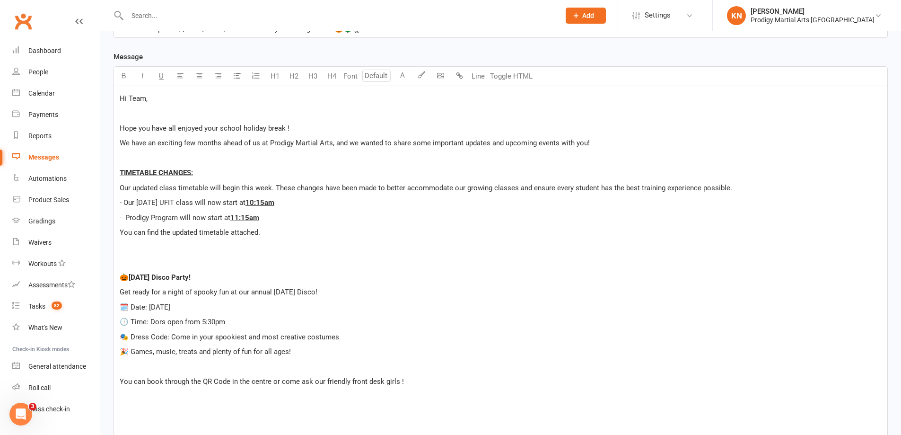
click at [391, 187] on span "Our updated class timetable will begin this week. These changes have been made …" at bounding box center [426, 187] width 612 height 9
click at [126, 217] on span "- Prodigy Program will now start at" at bounding box center [175, 217] width 111 height 9
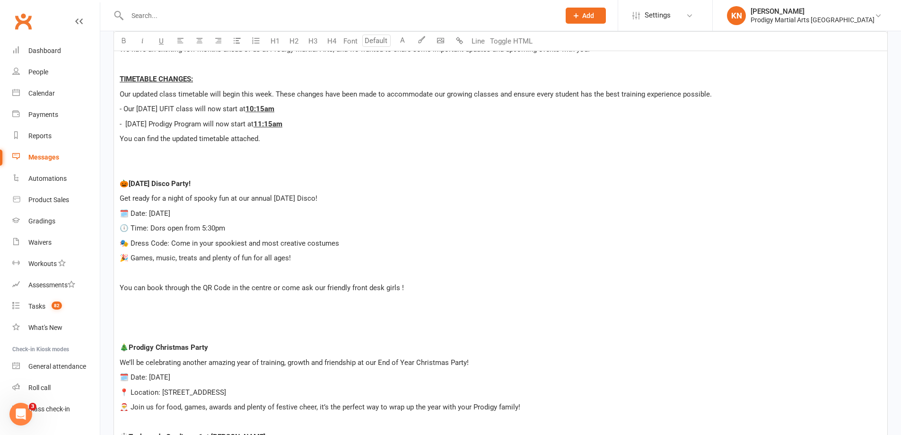
scroll to position [331, 0]
click at [158, 226] on span "🕕 Time: Dors open from 5:30pm" at bounding box center [172, 227] width 105 height 9
click at [238, 272] on p "﻿" at bounding box center [501, 271] width 762 height 11
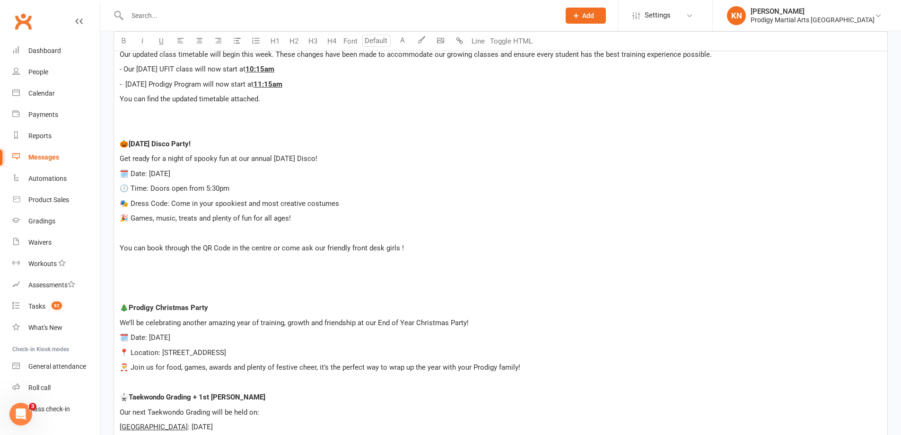
scroll to position [473, 0]
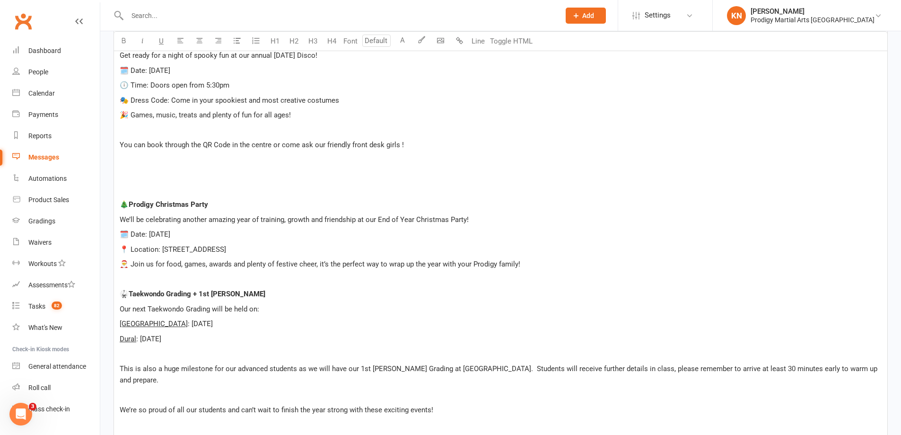
click at [402, 146] on p "You can book through the QR Code in the centre or come ask our friendly front d…" at bounding box center [501, 144] width 762 height 11
click at [404, 154] on div "Hi Team, ﻿ Hope you have all enjoyed your school holiday break ! We have an exc…" at bounding box center [500, 439] width 773 height 1179
click at [399, 142] on p "You can book through the QR Code in the centre or come ask our friendly front d…" at bounding box center [501, 144] width 762 height 11
click at [415, 149] on p "You can book through the QR Code in the centre or come ask our friendly front d…" at bounding box center [501, 144] width 762 height 11
click at [404, 140] on p "You can book through the QR Code in the centre or come ask our friendly front d…" at bounding box center [501, 144] width 762 height 11
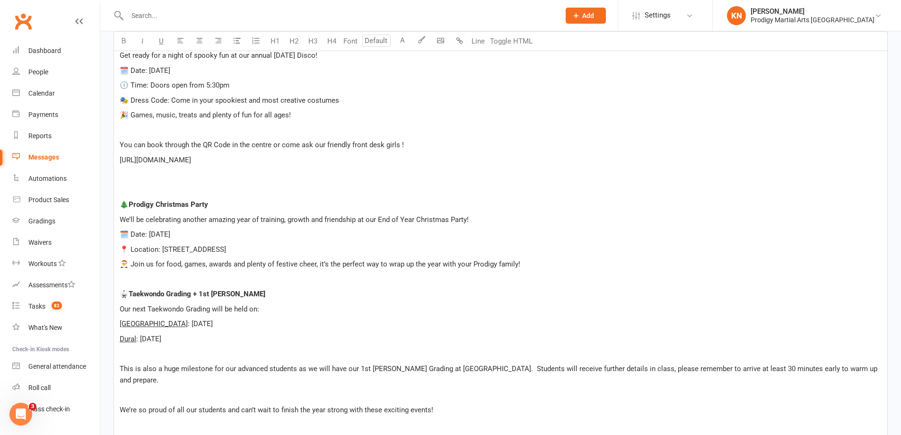
click at [369, 142] on span "You can book through the QR Code in the centre or come ask our friendly front d…" at bounding box center [262, 144] width 284 height 9
click at [391, 157] on p "https://pmamembershipupdate.formstack.com/forms/halloween_disco" at bounding box center [501, 159] width 762 height 11
drag, startPoint x: 122, startPoint y: 144, endPoint x: 139, endPoint y: 144, distance: 17.0
click at [139, 144] on span "You can book through the QR Code in the centre or come ask our friendly front d…" at bounding box center [262, 144] width 284 height 9
click at [147, 145] on span "You can book through the QR Code in the centre or come ask our friendly front d…" at bounding box center [262, 144] width 284 height 9
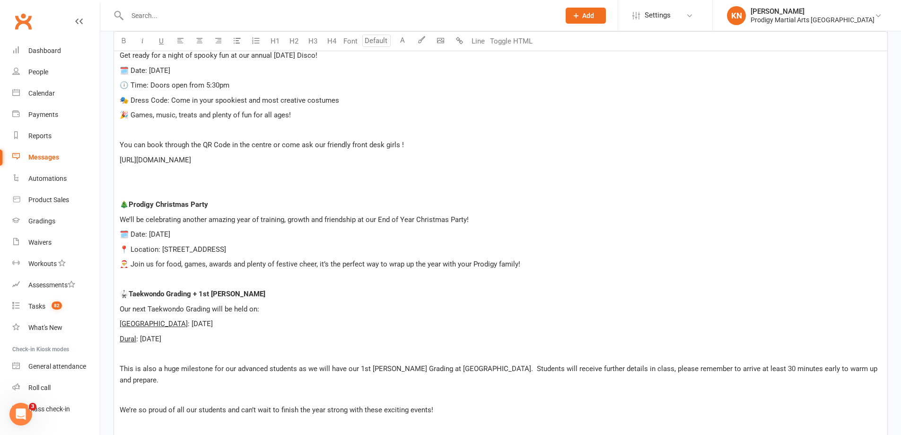
click at [298, 138] on div "Hi Team, ﻿ Hope you have all enjoyed your school holiday break ! We have an exc…" at bounding box center [500, 439] width 773 height 1179
drag, startPoint x: 426, startPoint y: 150, endPoint x: 419, endPoint y: 148, distance: 7.2
click at [419, 149] on p "You can book through the QR Code in the centre or come ask our friendly front d…" at bounding box center [501, 144] width 762 height 11
click at [419, 146] on p "You can book through the QR Code in the centre or come ask our friendly front d…" at bounding box center [501, 144] width 762 height 11
click at [477, 147] on span "You can book through the link below or through the QR Code around our centre. I…" at bounding box center [385, 144] width 530 height 9
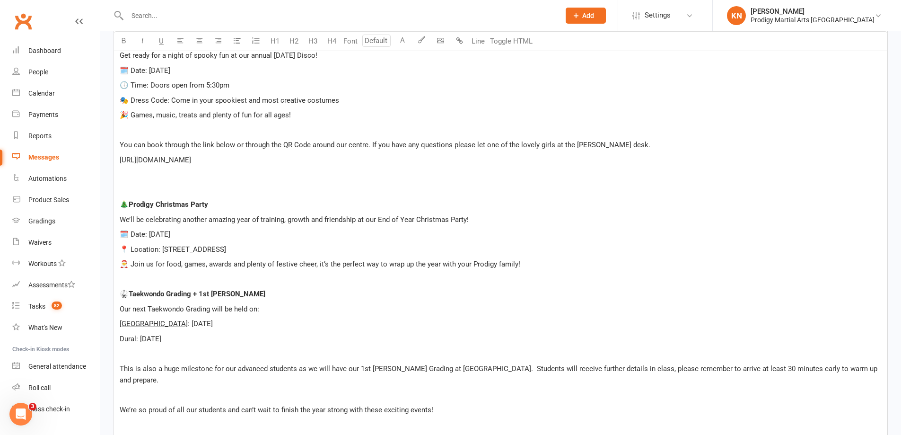
click at [477, 146] on span "You can book through the link below or through the QR Code around our centre. I…" at bounding box center [385, 144] width 530 height 9
click at [622, 141] on p "You can book through the link below or through the QR Code around our centre. I…" at bounding box center [501, 144] width 762 height 11
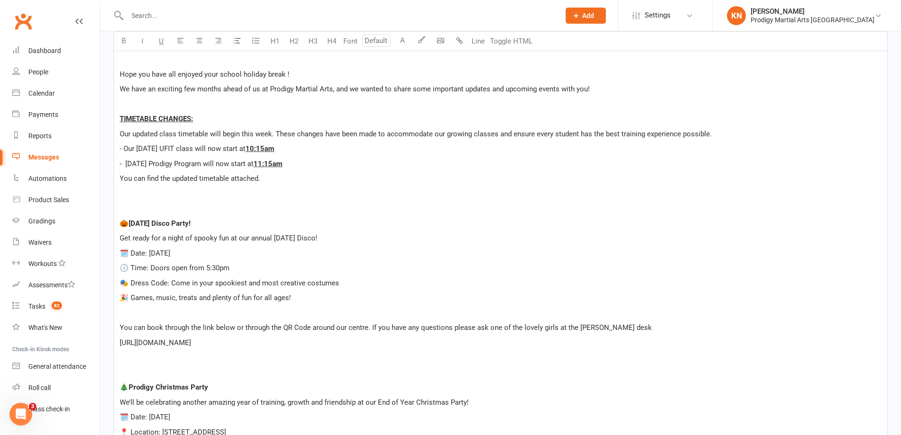
scroll to position [331, 0]
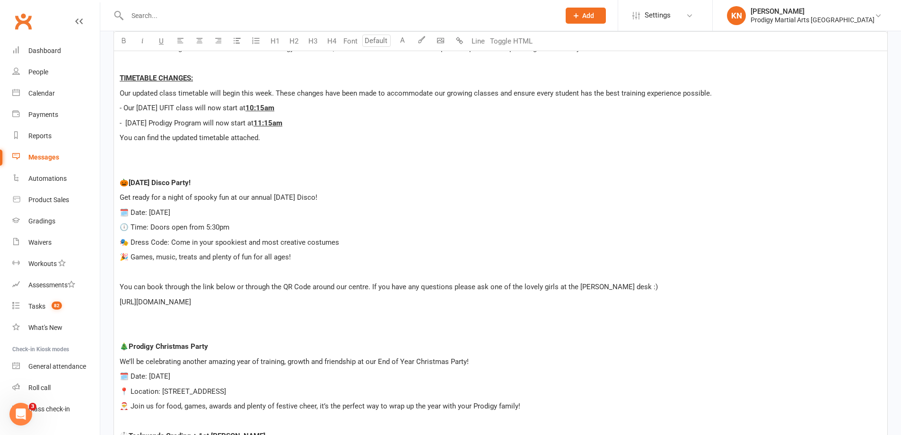
click at [590, 289] on span "You can book through the link below or through the QR Code around our centre. I…" at bounding box center [389, 286] width 538 height 9
click at [561, 236] on p "🎭 Dress Code: Come in your spookiest and most creative costumes" at bounding box center [501, 241] width 762 height 11
click at [590, 282] on p "You can book through the link below or through the QR Code around our centre. I…" at bounding box center [501, 286] width 762 height 11
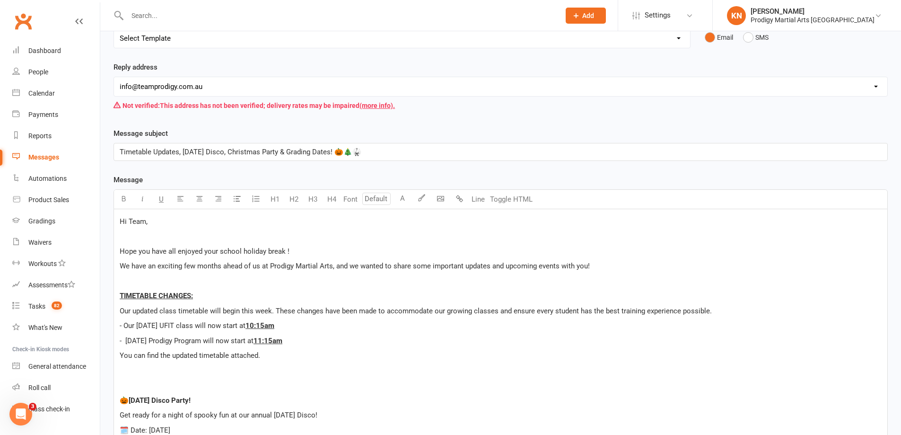
scroll to position [95, 0]
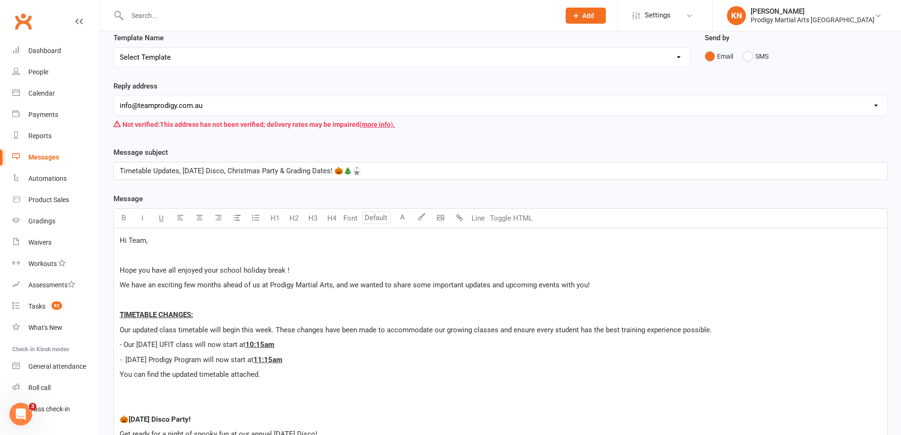
click at [206, 66] on select "Select Template [Email] Existing Member Transfer to Clubworx [Email] Active Kid…" at bounding box center [402, 57] width 576 height 19
click at [252, 51] on select "Select Template [Email] Existing Member Transfer to Clubworx [Email] Active Kid…" at bounding box center [402, 57] width 576 height 19
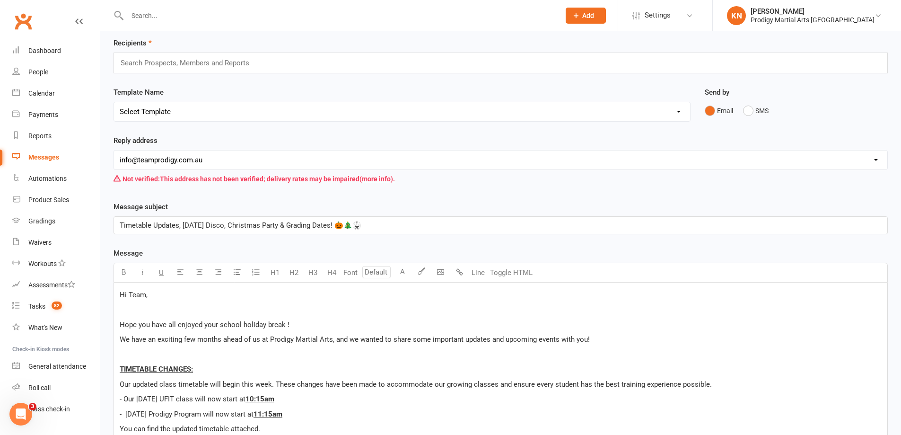
scroll to position [0, 0]
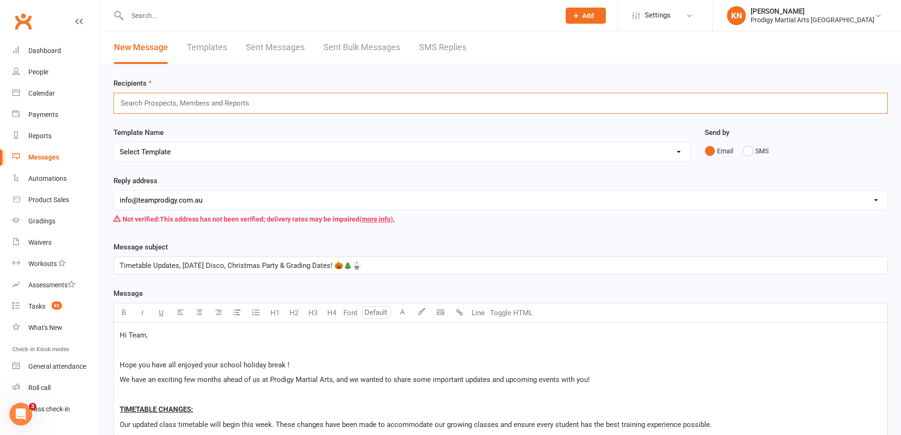
click at [197, 101] on input "text" at bounding box center [189, 103] width 139 height 12
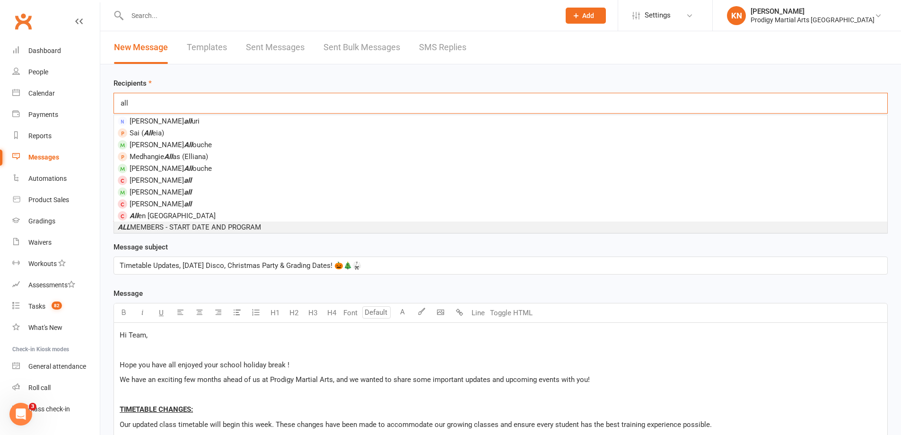
type input "all"
click at [235, 226] on span "ALL MEMBERS - START DATE AND PROGRAM" at bounding box center [189, 227] width 143 height 9
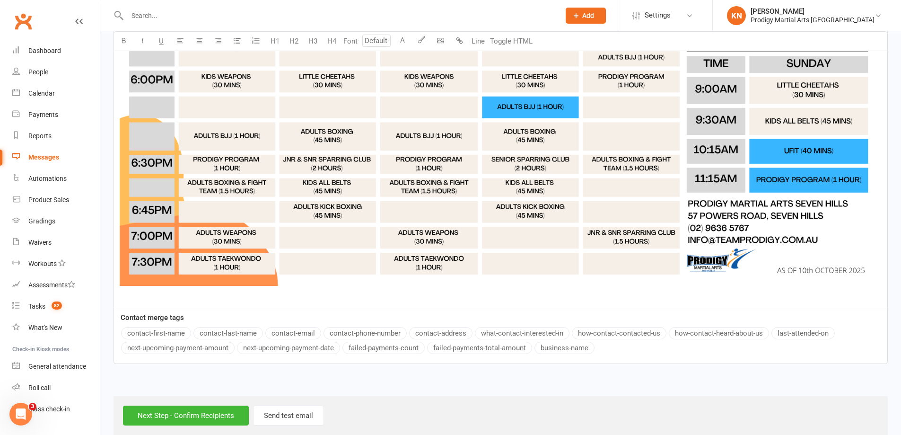
scroll to position [1200, 0]
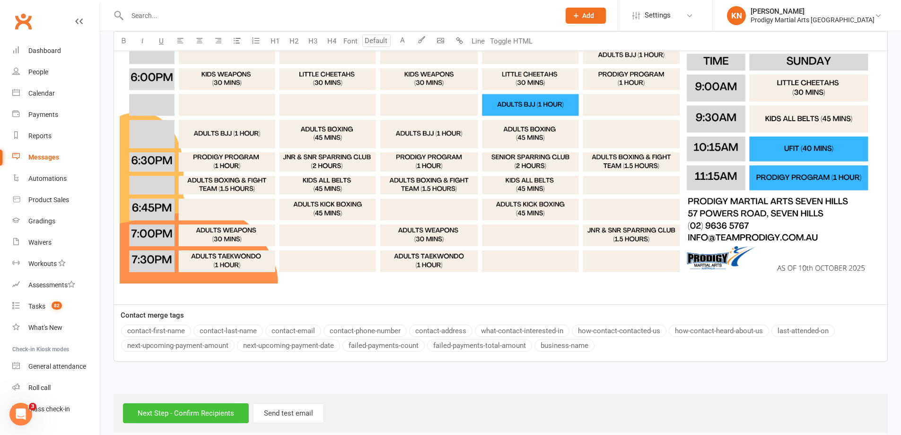
click at [165, 403] on input "Next Step - Confirm Recipients" at bounding box center [186, 413] width 126 height 20
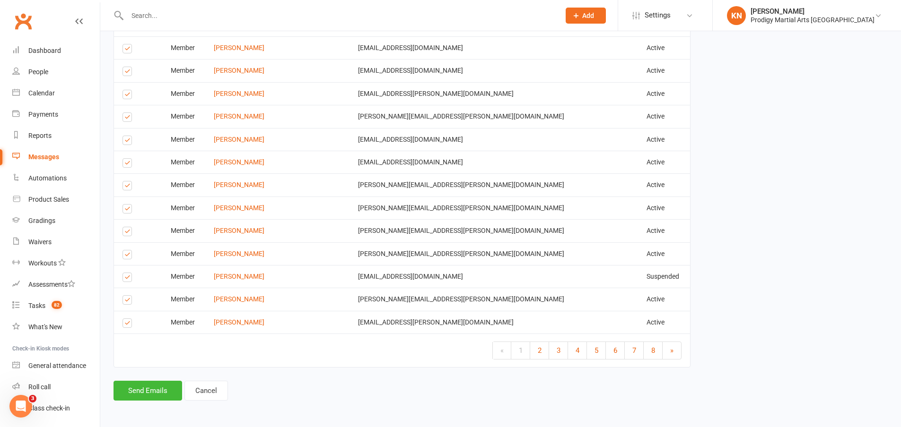
scroll to position [2365, 0]
click at [149, 391] on button "Send Emails" at bounding box center [147, 391] width 69 height 20
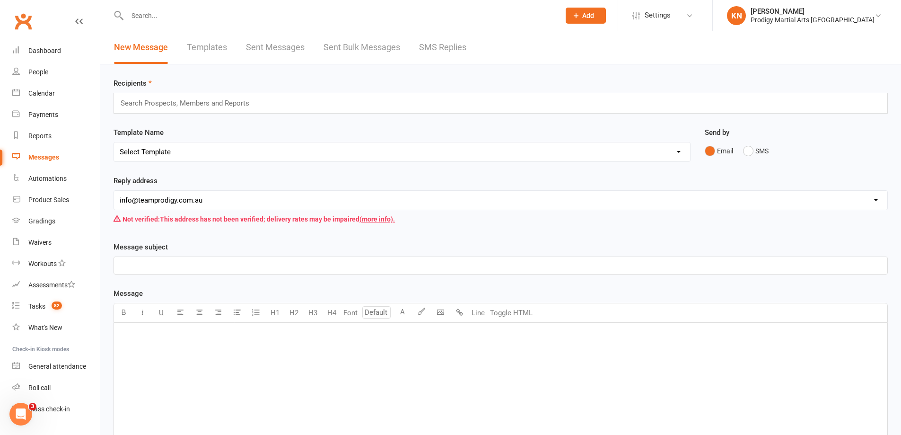
click at [227, 21] on input "text" at bounding box center [338, 15] width 429 height 13
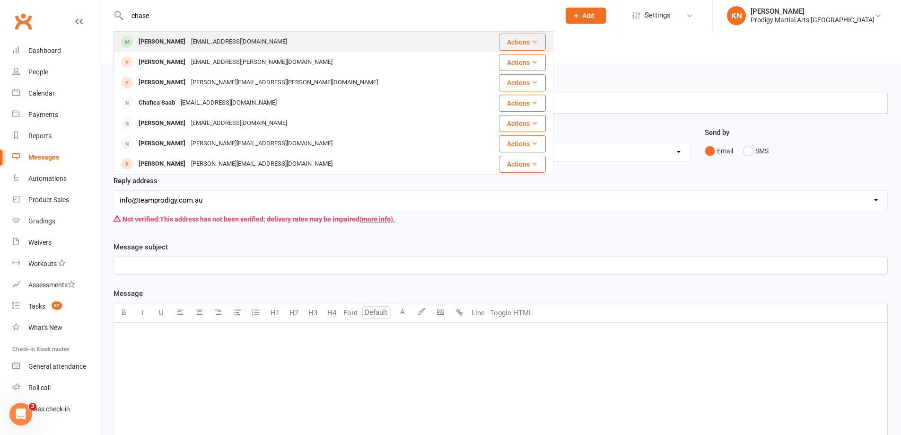
type input "chase"
click at [225, 39] on div "giggles_tracy@hotmail.com" at bounding box center [239, 42] width 102 height 14
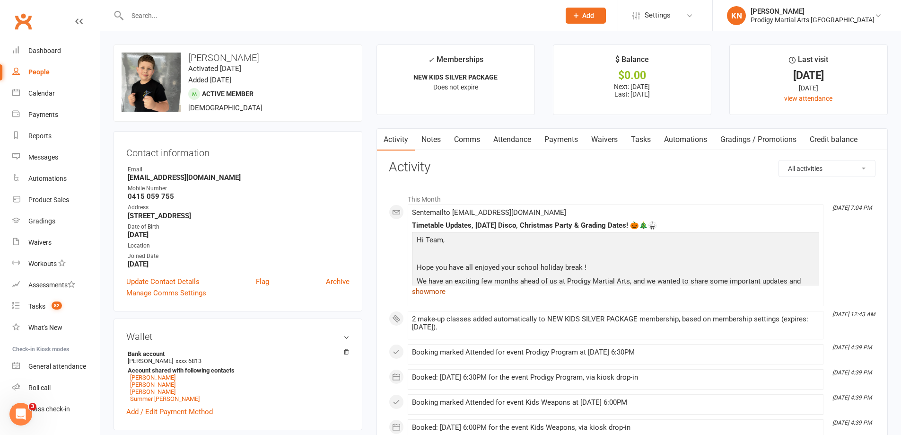
click at [435, 293] on link "show more" at bounding box center [615, 291] width 407 height 13
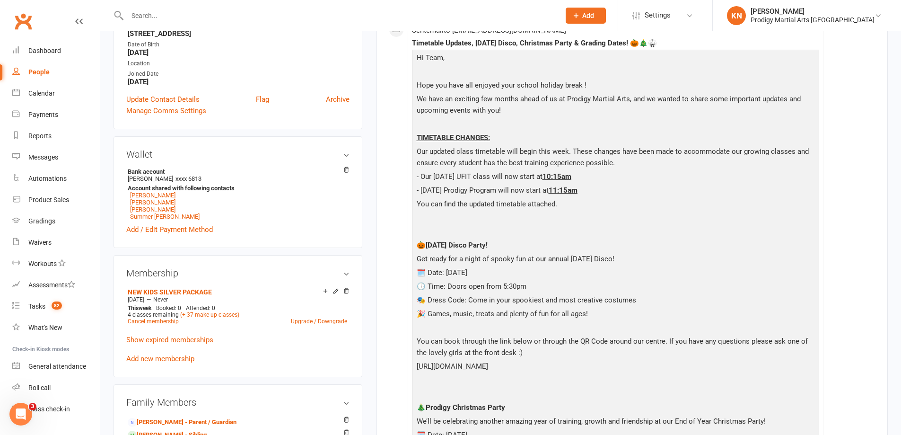
scroll to position [95, 0]
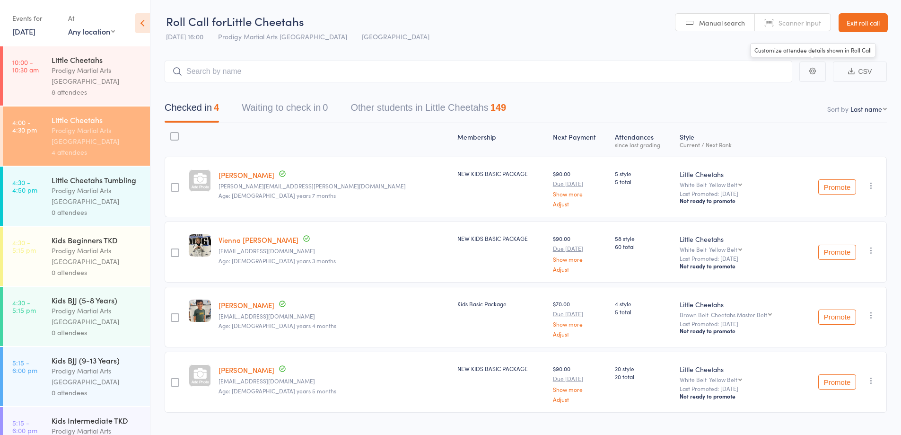
click at [885, 21] on link "Exit roll call" at bounding box center [862, 22] width 49 height 19
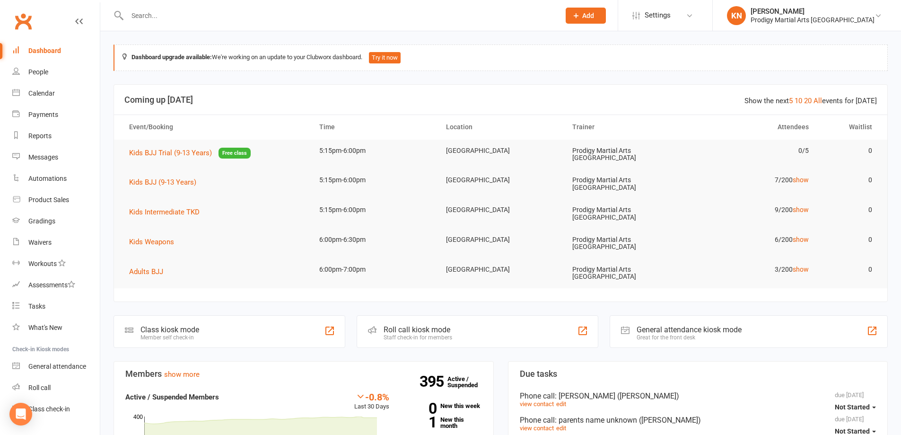
click at [312, 13] on input "text" at bounding box center [338, 15] width 429 height 13
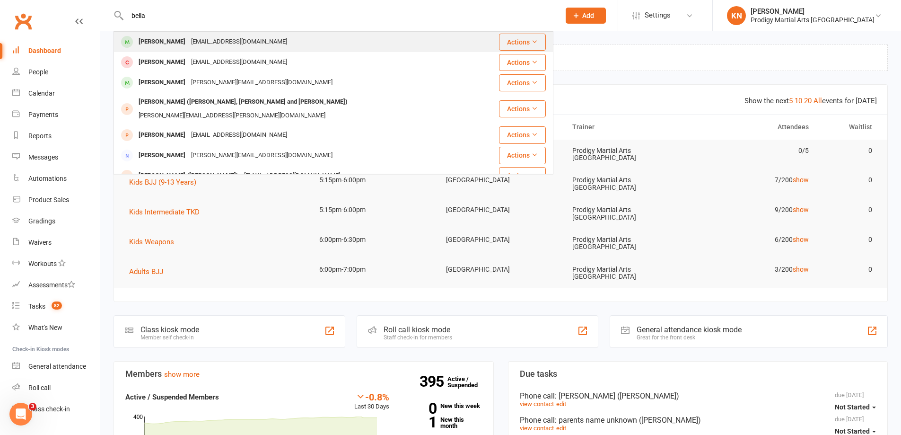
type input "bella"
click at [210, 36] on div "N.morabito89@gmail.com" at bounding box center [239, 42] width 102 height 14
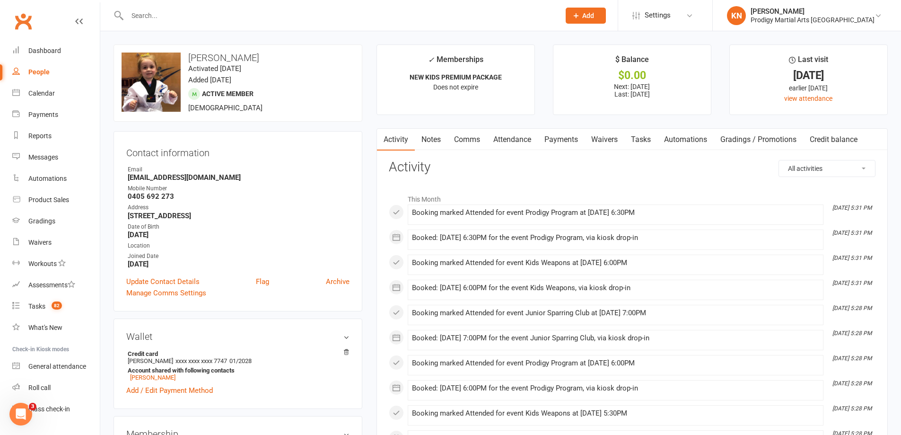
click at [162, 16] on input "text" at bounding box center [338, 15] width 429 height 13
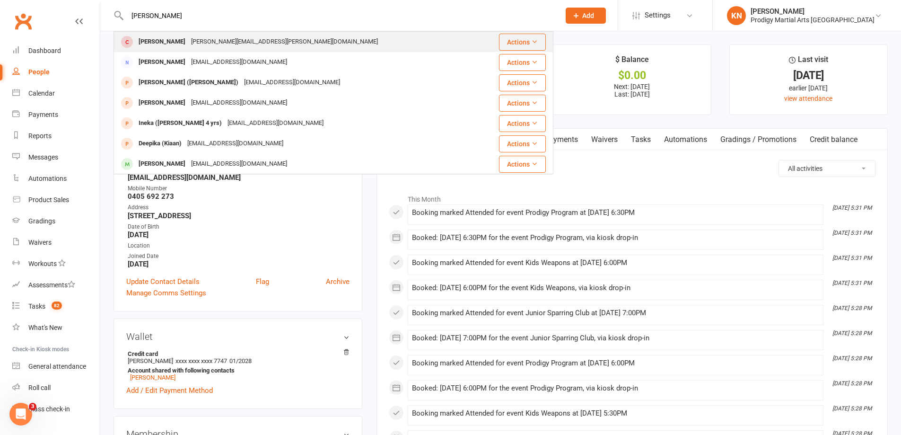
type input "dean"
click at [188, 35] on div "rhea.sicat@mail.com" at bounding box center [284, 42] width 192 height 14
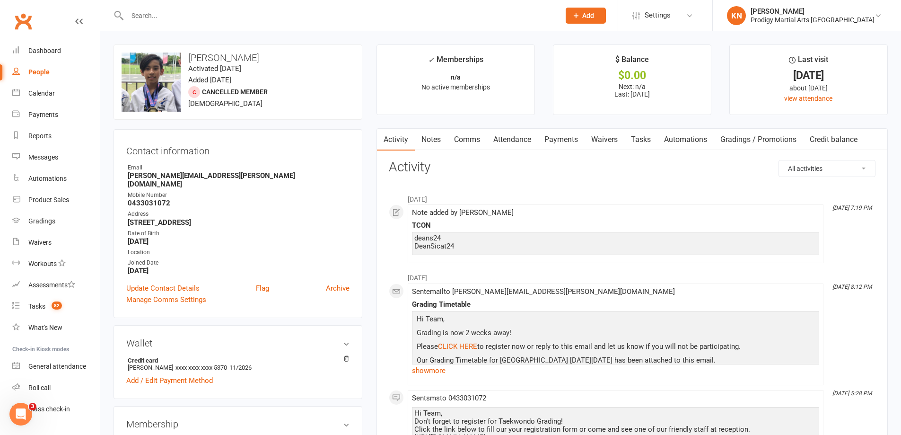
click at [27, 28] on link "Clubworx" at bounding box center [23, 21] width 24 height 24
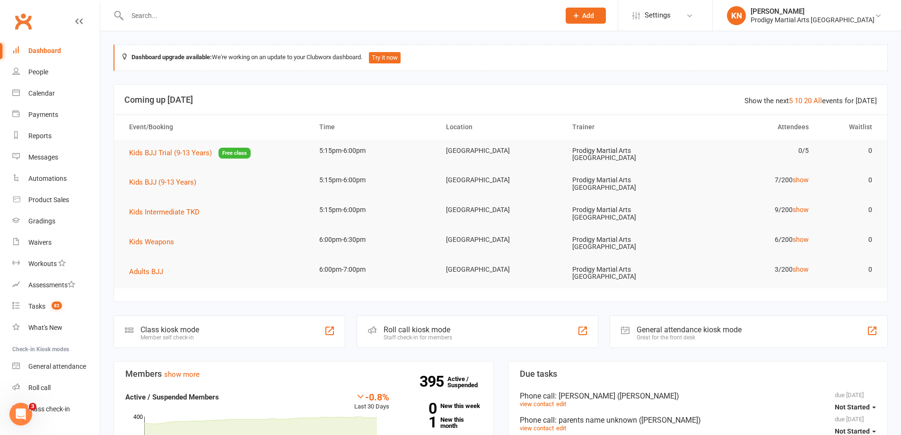
click at [183, 15] on input "text" at bounding box center [338, 15] width 429 height 13
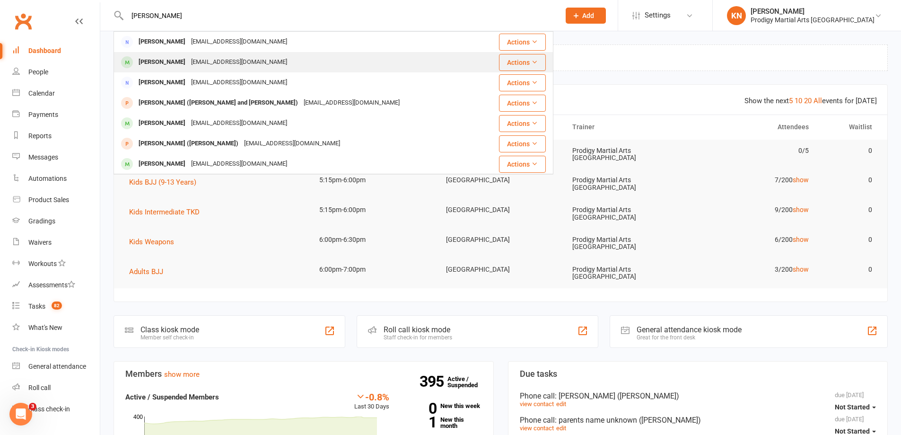
type input "elena"
click at [169, 59] on div "Elena Constantinou" at bounding box center [162, 62] width 52 height 14
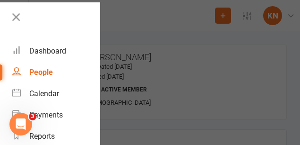
drag, startPoint x: 562, startPoint y: 13, endPoint x: 139, endPoint y: 21, distance: 423.2
click at [139, 19] on div at bounding box center [150, 72] width 300 height 145
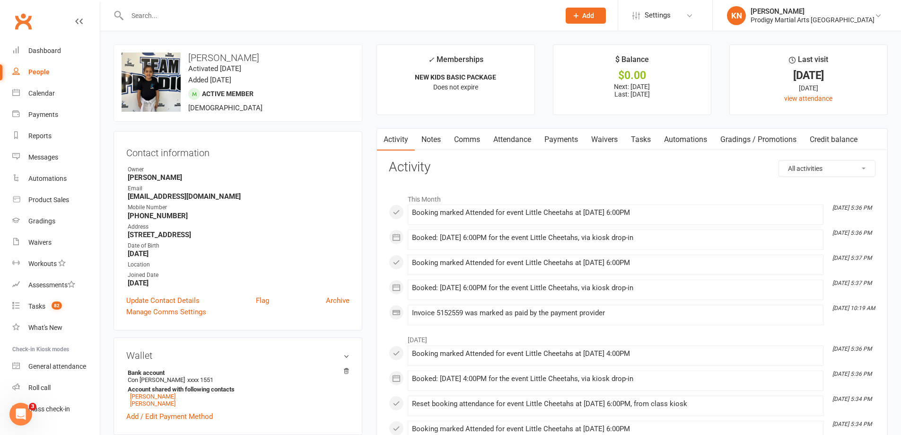
drag, startPoint x: 251, startPoint y: 0, endPoint x: 575, endPoint y: 165, distance: 363.9
click at [575, 165] on h3 "Activity" at bounding box center [632, 167] width 487 height 15
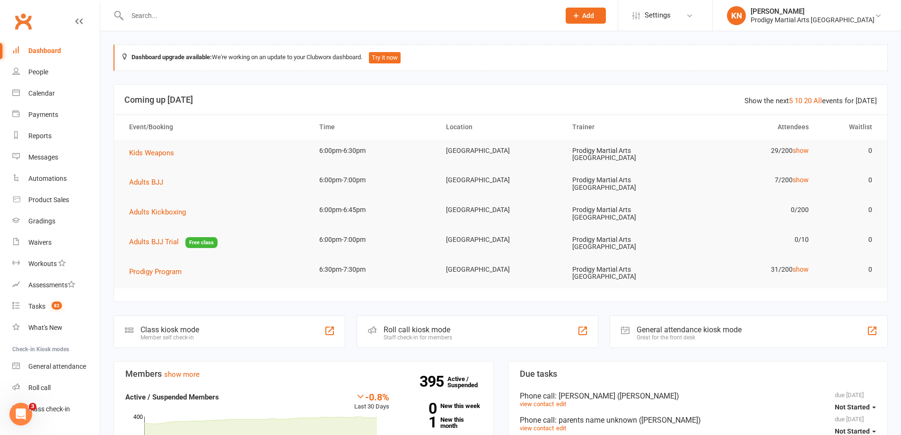
click at [302, 16] on input "text" at bounding box center [338, 15] width 429 height 13
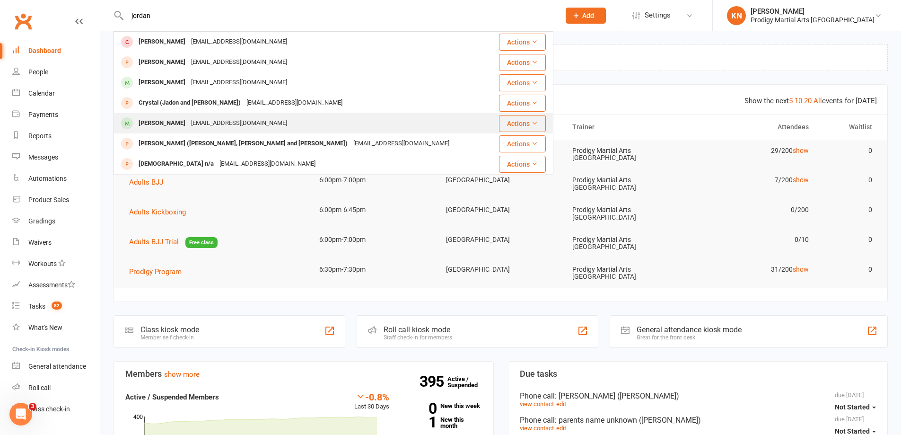
type input "jordan"
click at [199, 125] on div "Motivateyourself2016@gmail.com" at bounding box center [239, 123] width 102 height 14
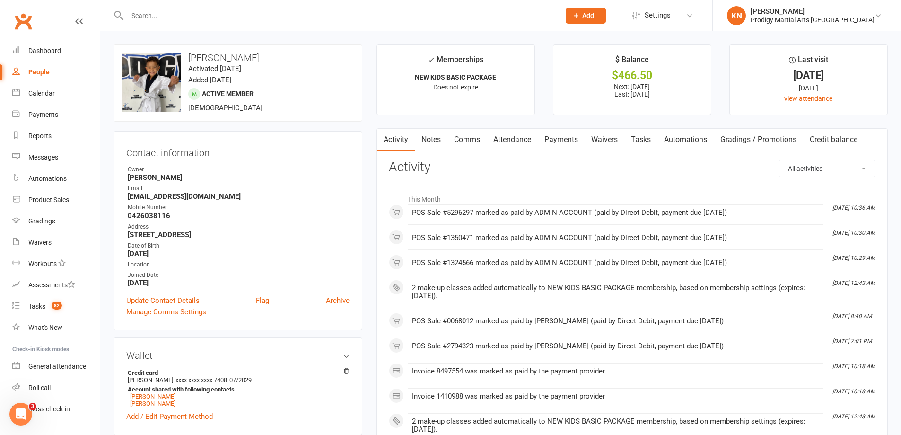
click at [574, 141] on link "Payments" at bounding box center [561, 140] width 47 height 22
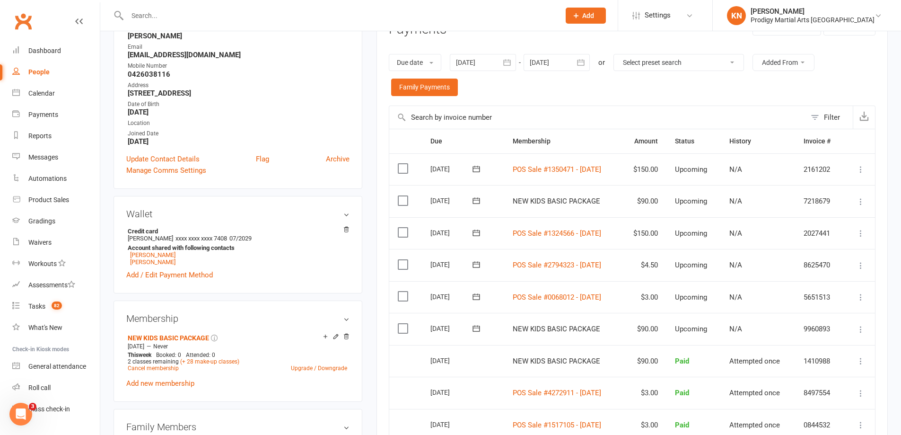
scroll to position [142, 0]
click at [322, 19] on input "text" at bounding box center [338, 15] width 429 height 13
type input "chase"
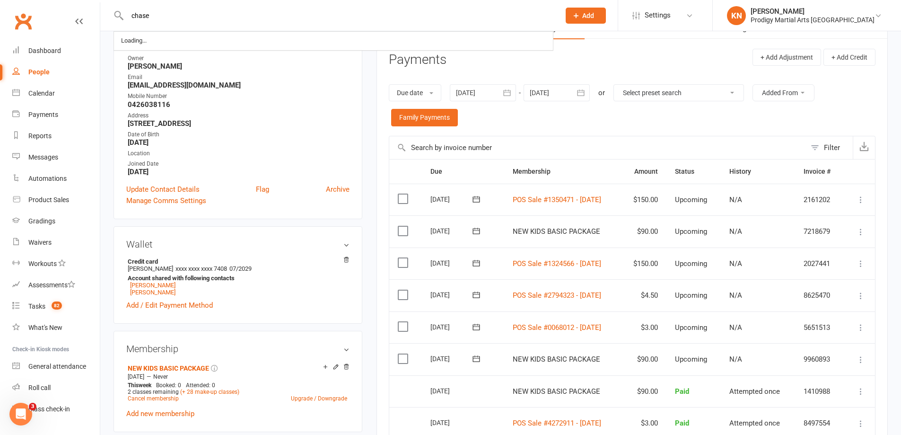
scroll to position [95, 0]
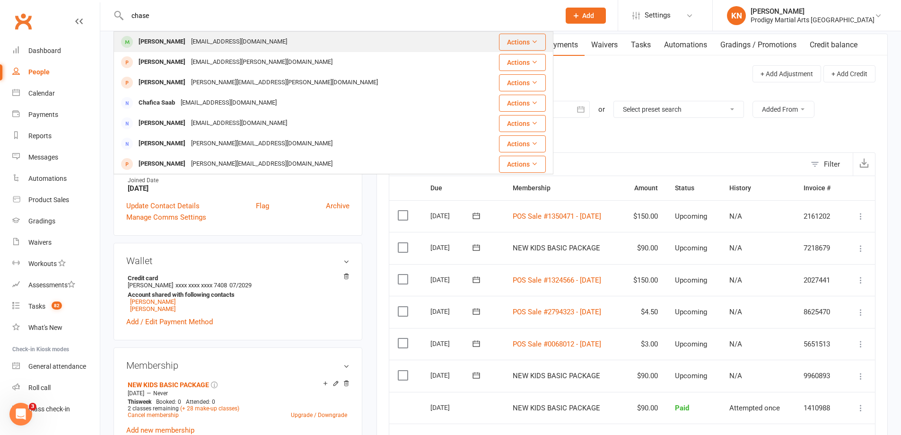
click at [188, 35] on div "Chase Woodhall-Murphy" at bounding box center [162, 42] width 52 height 14
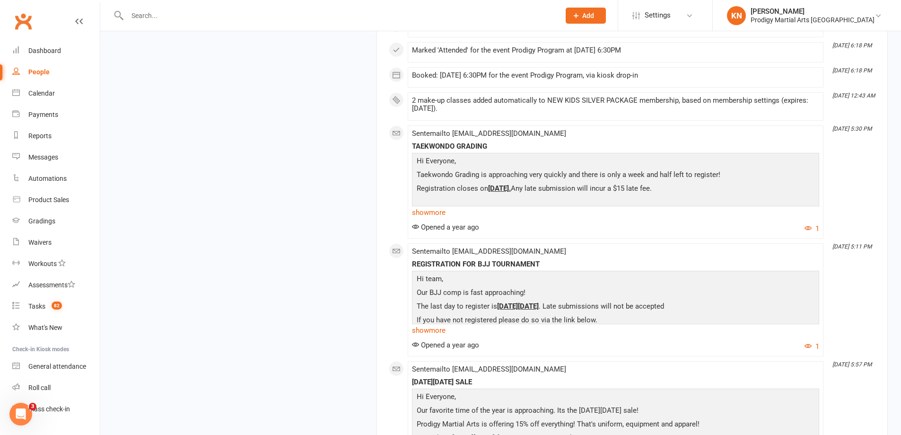
scroll to position [15366, 0]
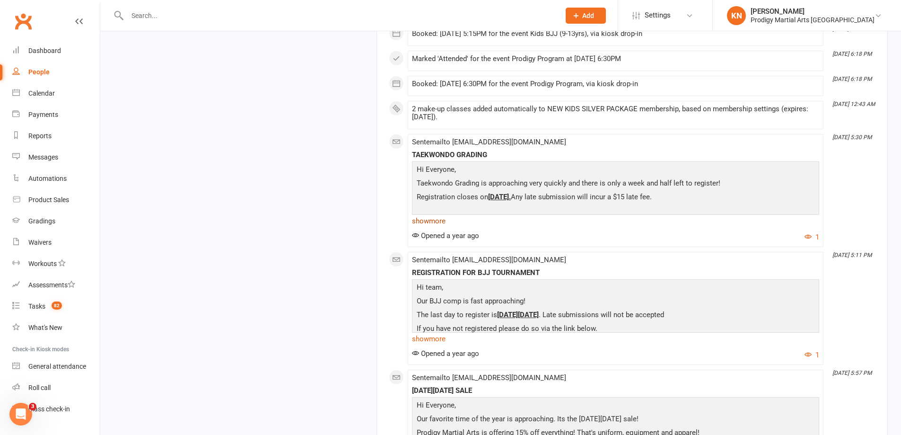
click at [434, 227] on link "show more" at bounding box center [615, 220] width 407 height 13
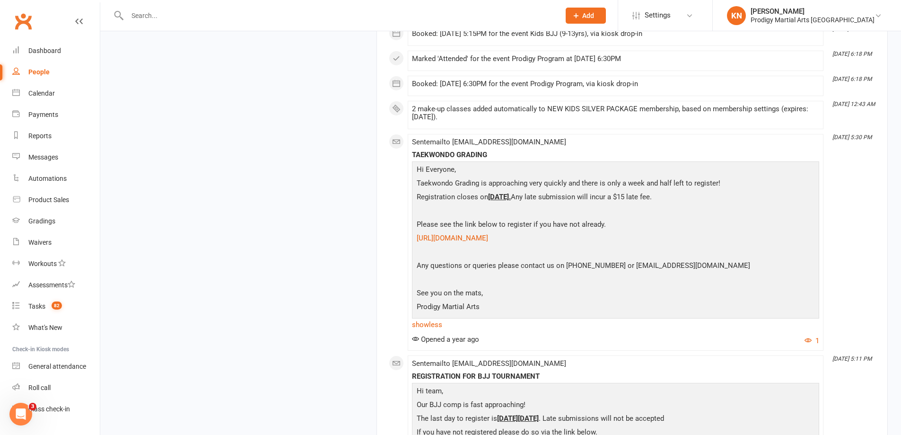
scroll to position [15318, 0]
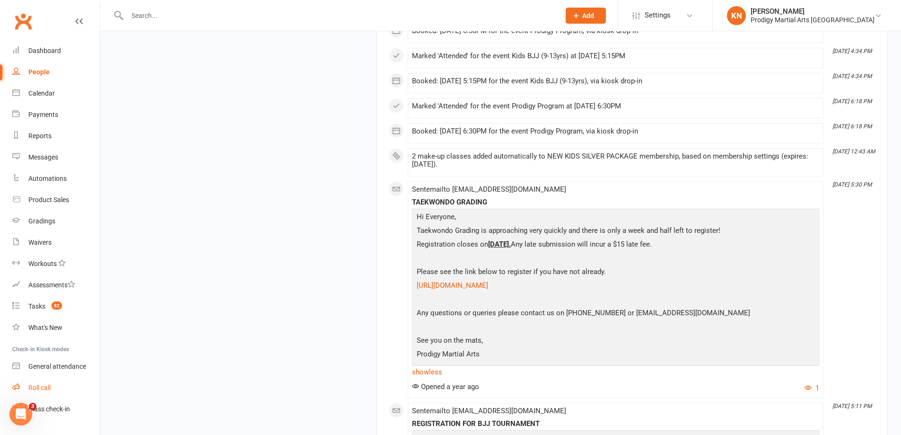
click at [53, 385] on link "Roll call" at bounding box center [55, 387] width 87 height 21
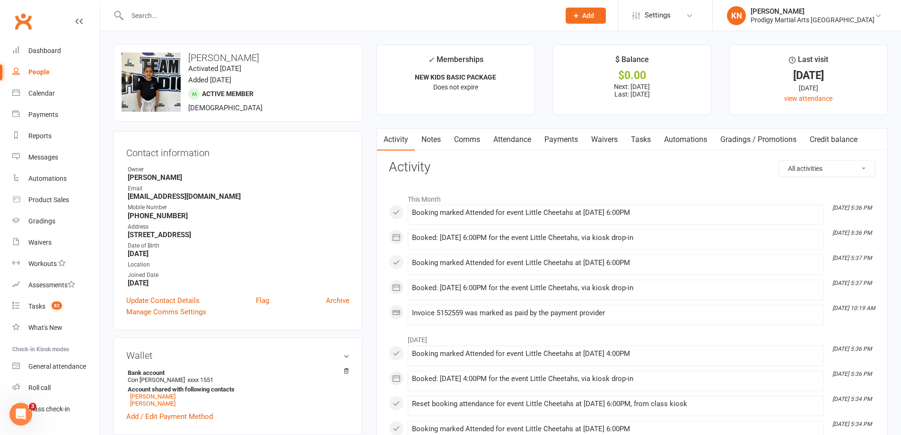
click at [207, 19] on input "text" at bounding box center [338, 15] width 429 height 13
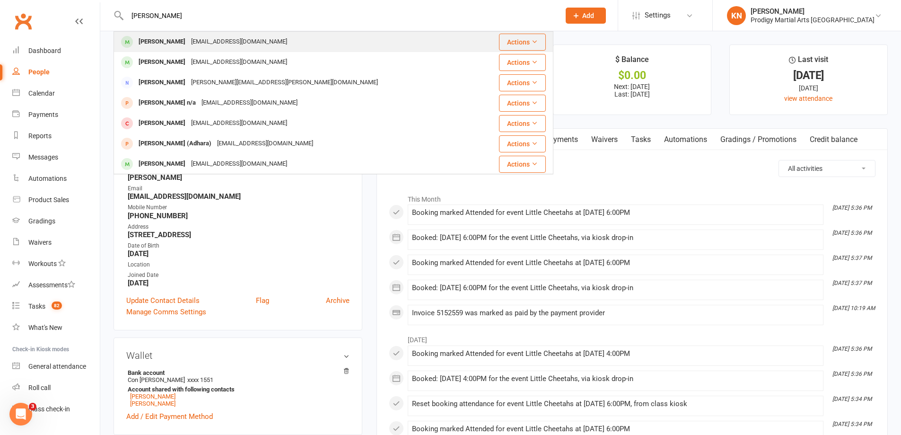
type input "ananya"
click at [223, 36] on div "radhika.nchitnis@gmail.com" at bounding box center [239, 42] width 102 height 14
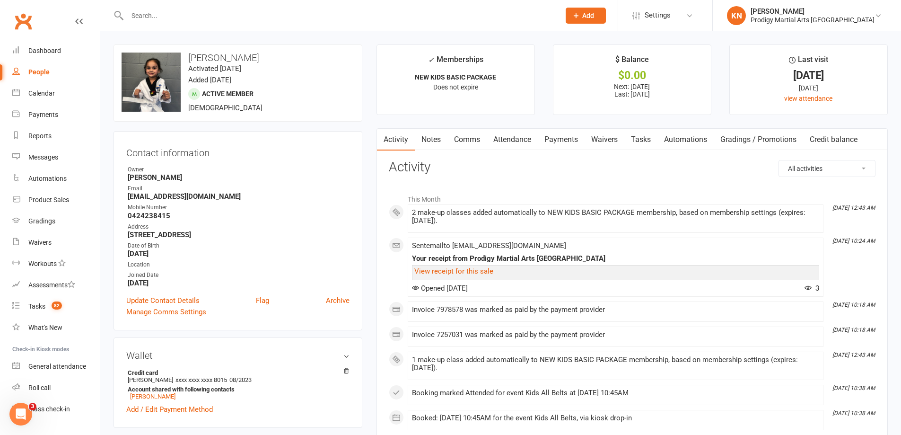
click at [522, 140] on link "Attendance" at bounding box center [512, 140] width 51 height 22
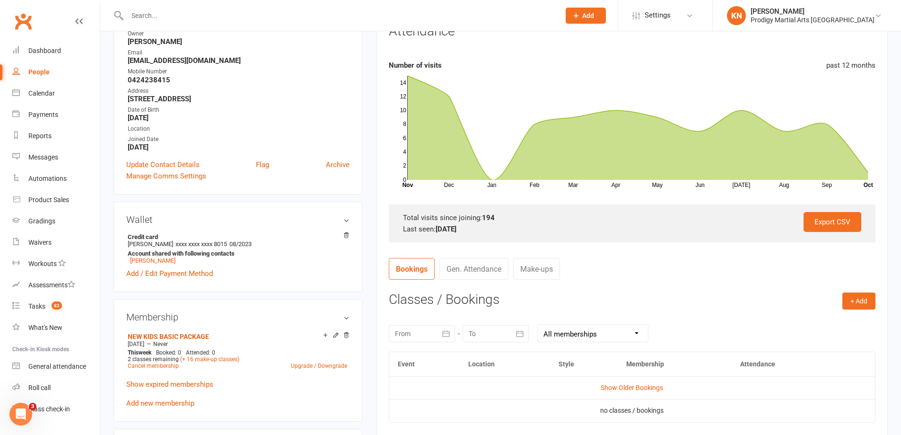
scroll to position [189, 0]
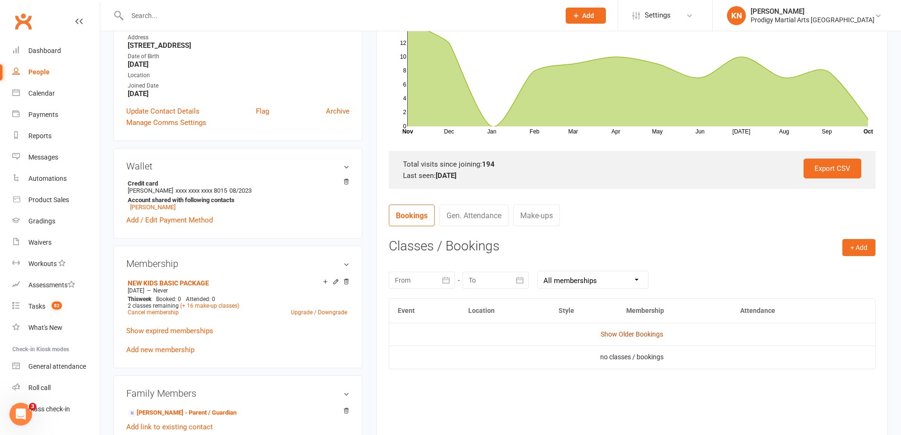
click at [621, 331] on link "Show Older Bookings" at bounding box center [631, 334] width 62 height 8
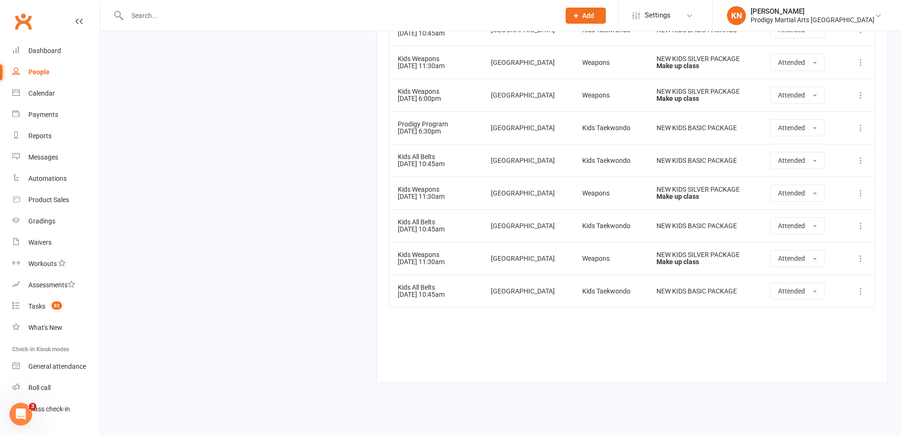
scroll to position [6564, 0]
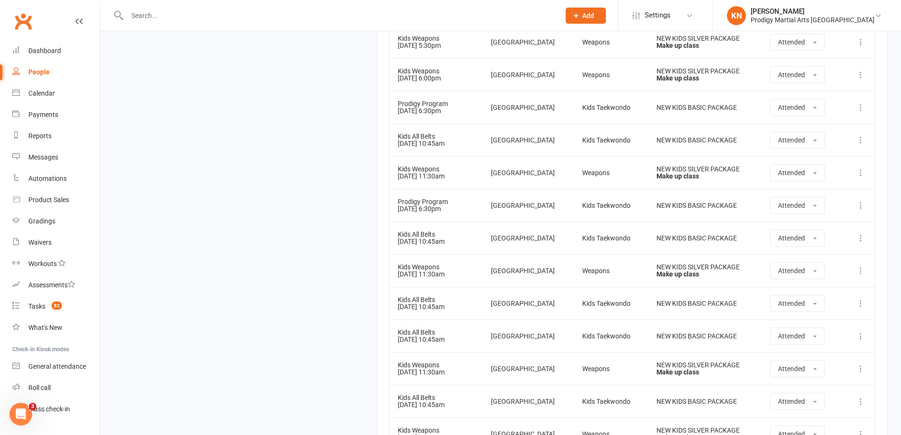
scroll to position [5950, 0]
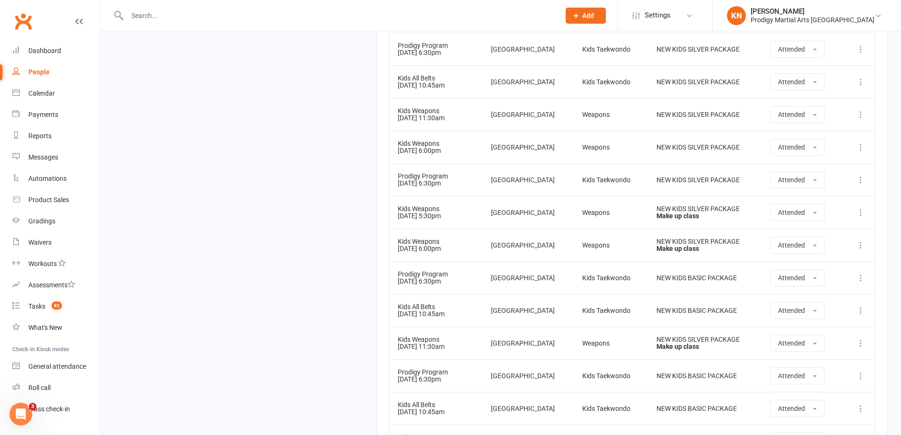
click at [18, 22] on link "Clubworx" at bounding box center [23, 21] width 24 height 24
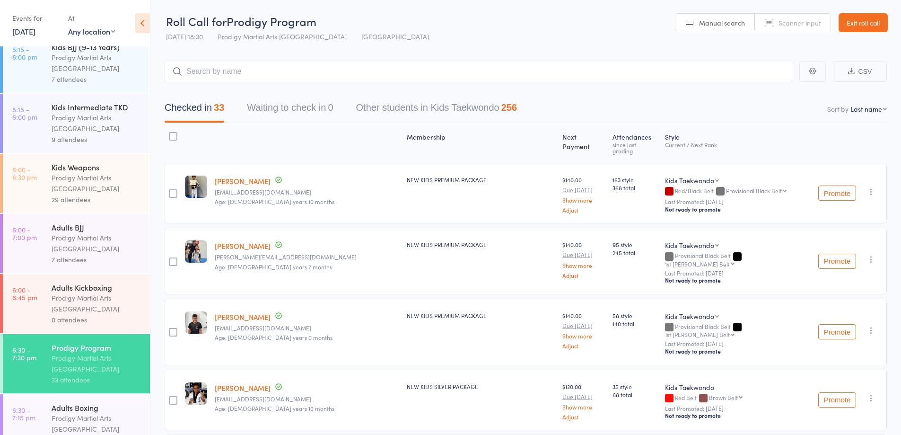
scroll to position [331, 0]
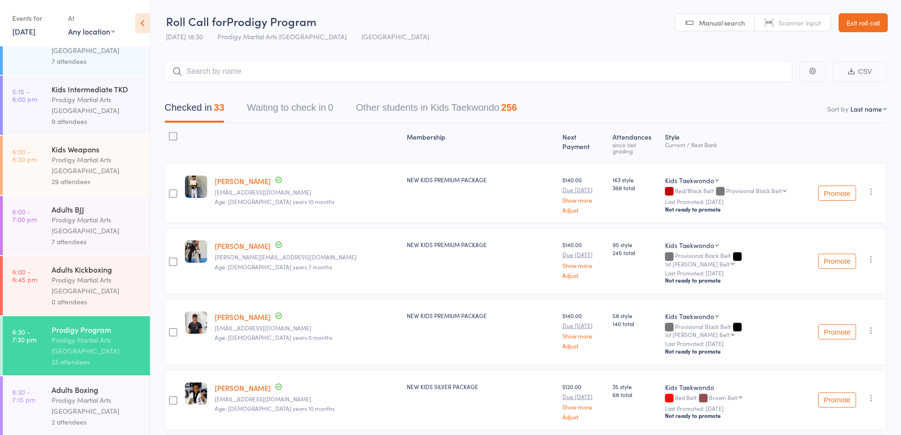
click at [117, 176] on div "Prodigy Martial Arts [GEOGRAPHIC_DATA]" at bounding box center [97, 165] width 90 height 22
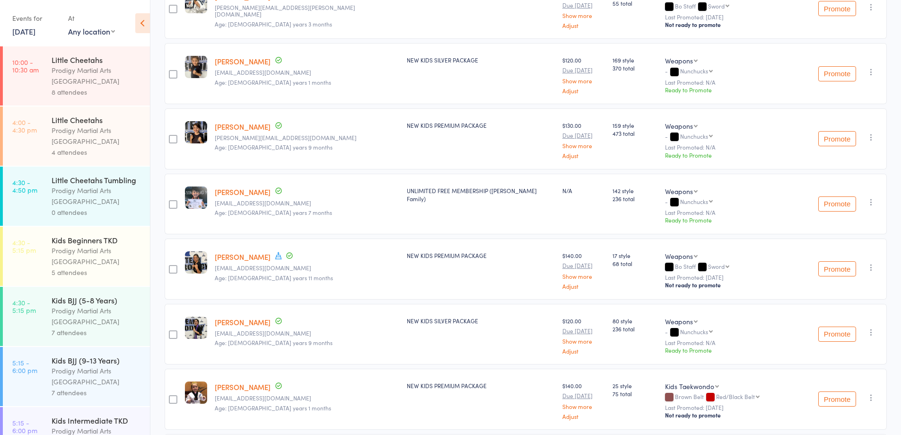
scroll to position [662, 0]
